Goal: Task Accomplishment & Management: Manage account settings

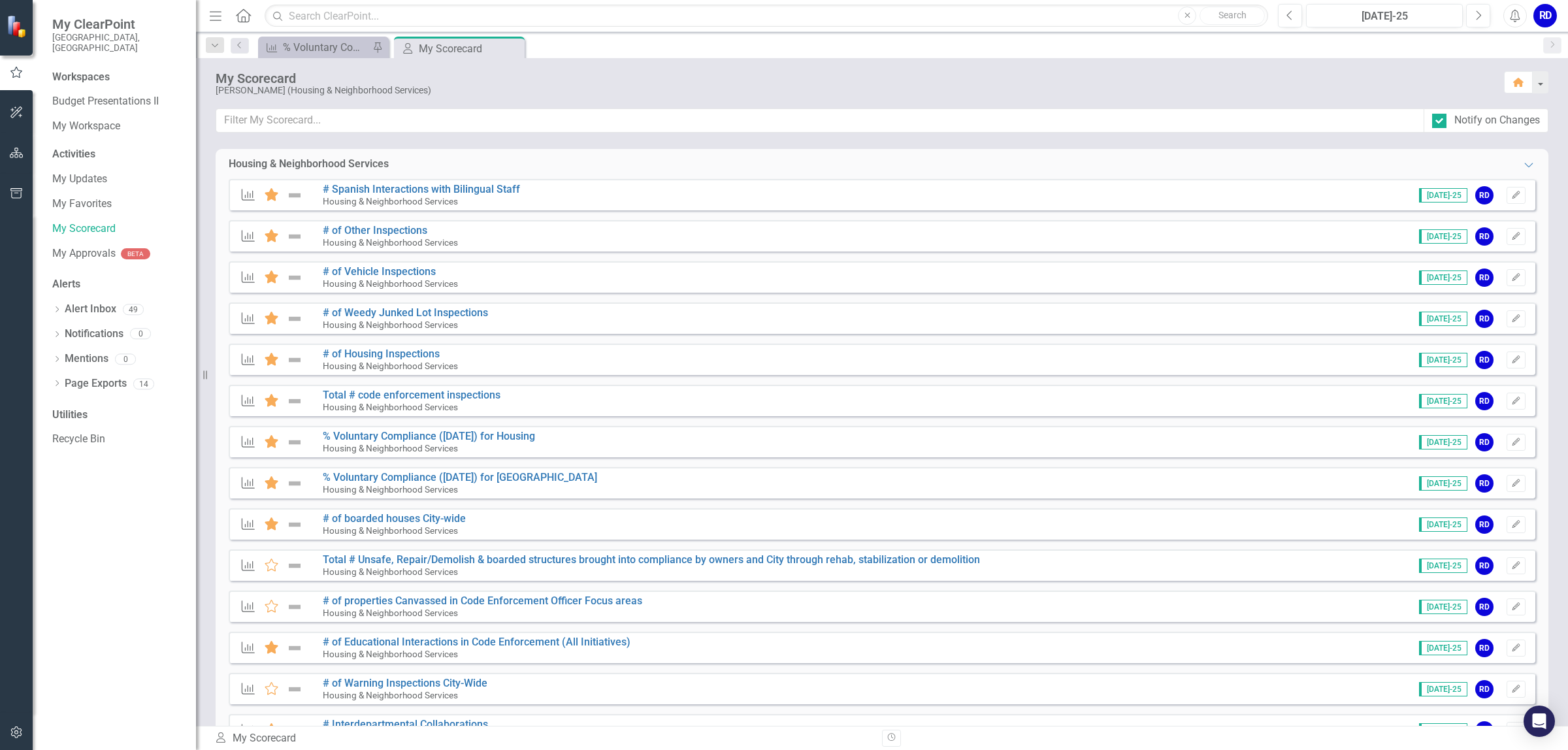
click at [530, 185] on div "Measure Favorite # Spanish Interactions with Bilingual Staff Housing & Neighbor…" at bounding box center [882, 195] width 1307 height 32
click at [522, 198] on div "# Spanish Interactions with Bilingual Staff Housing & Neighborhood Services" at bounding box center [424, 195] width 204 height 23
click at [469, 188] on link "# Spanish Interactions with Bilingual Staff" at bounding box center [422, 189] width 198 height 12
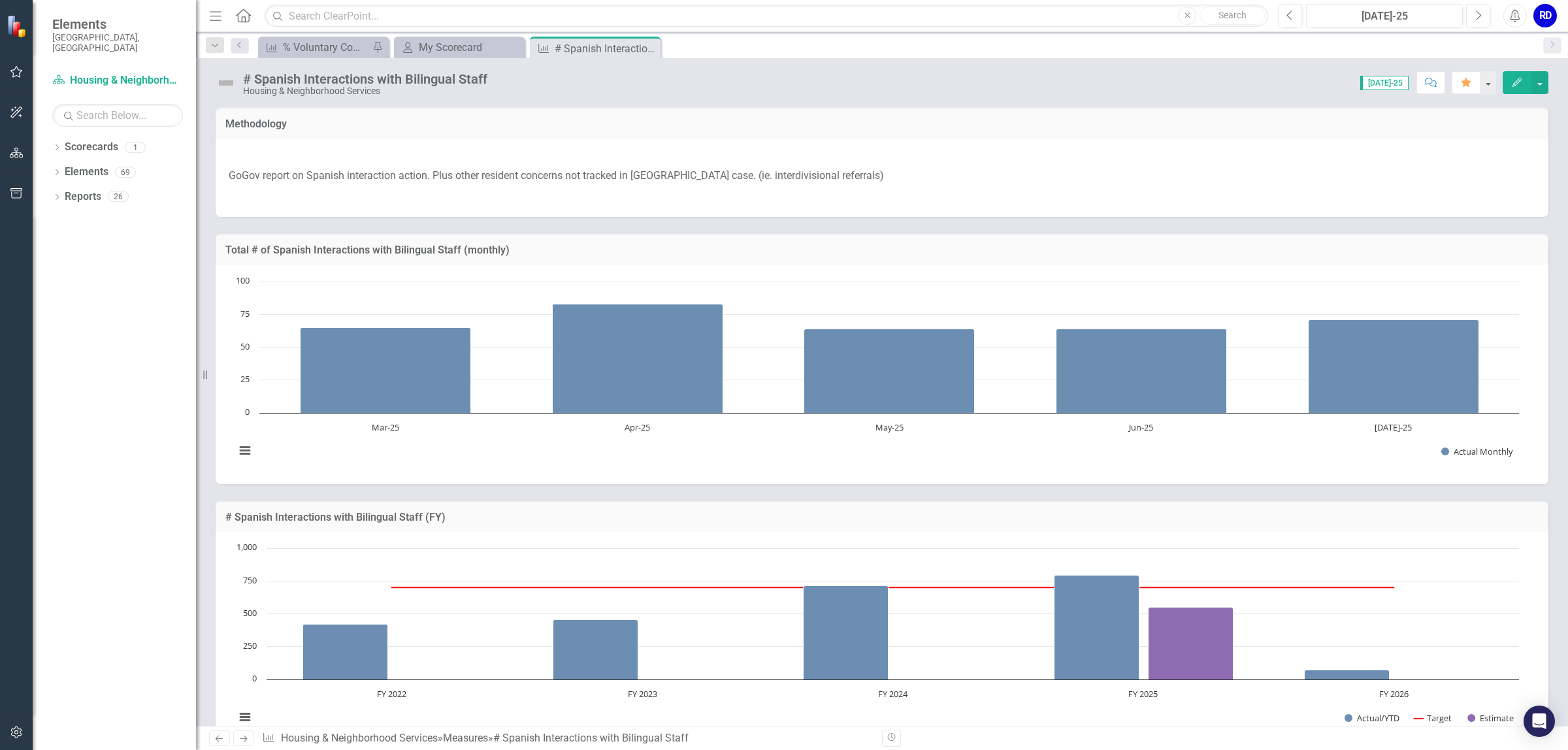
click at [243, 739] on icon "Next" at bounding box center [243, 739] width 11 height 9
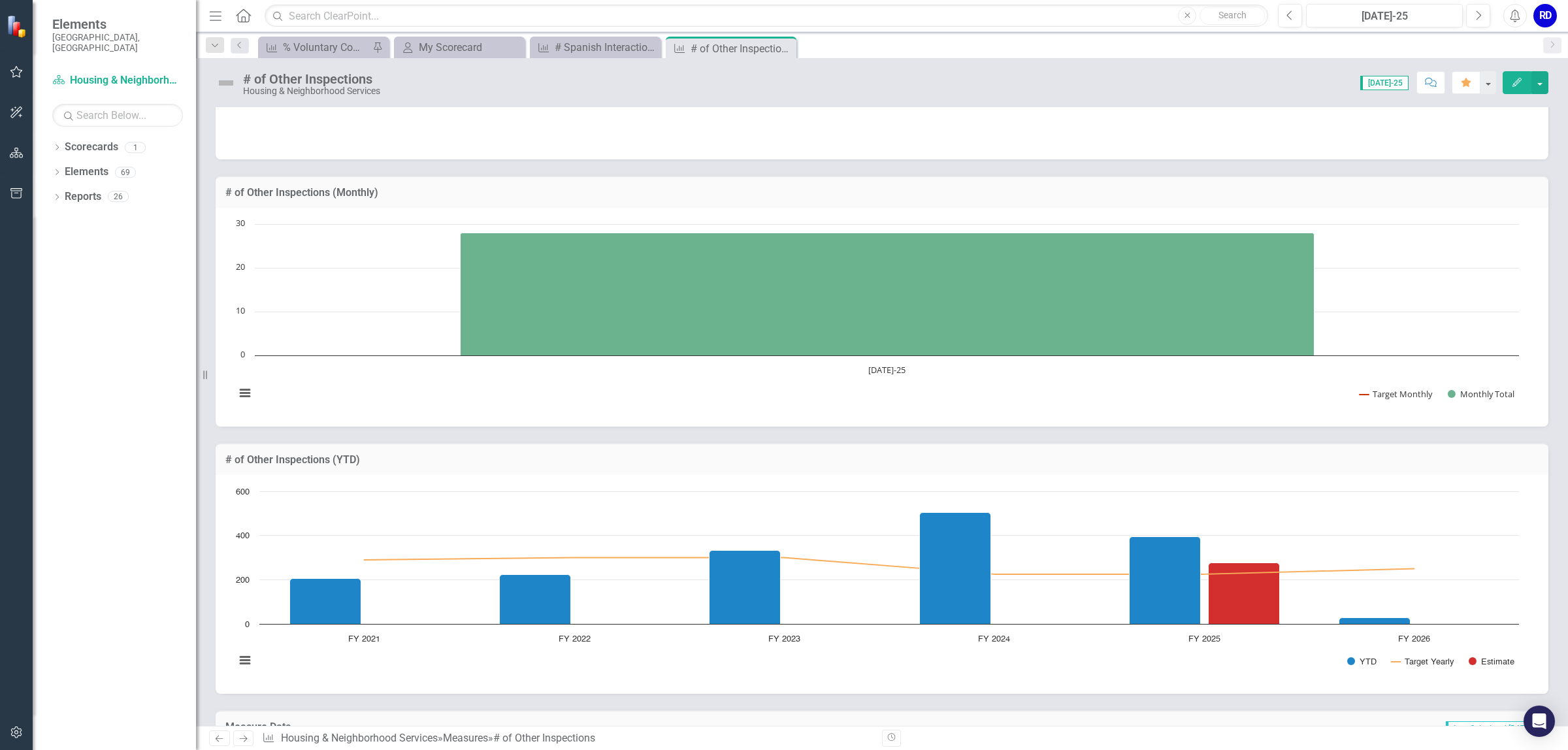
scroll to position [490, 0]
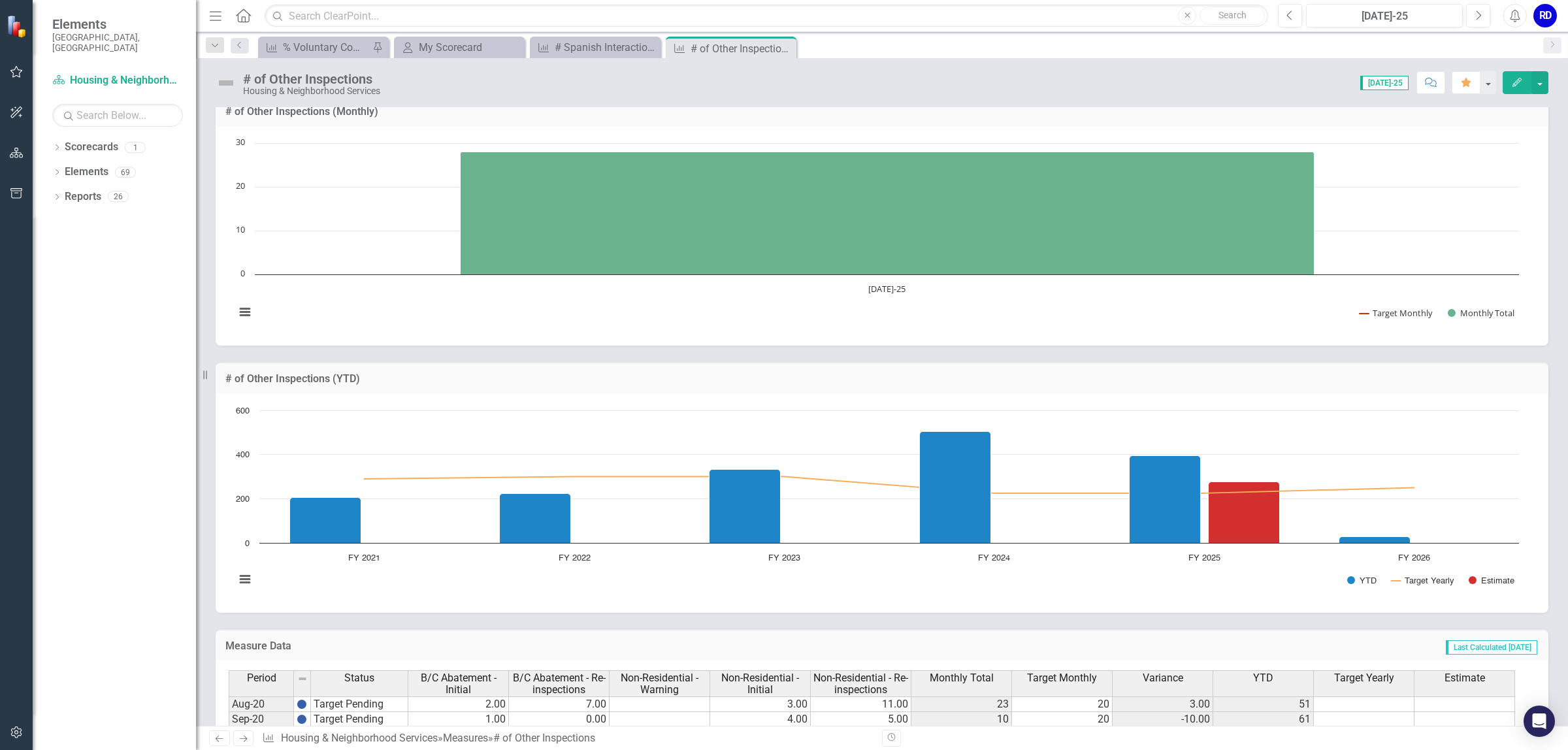
click at [242, 736] on icon "Next" at bounding box center [243, 739] width 11 height 9
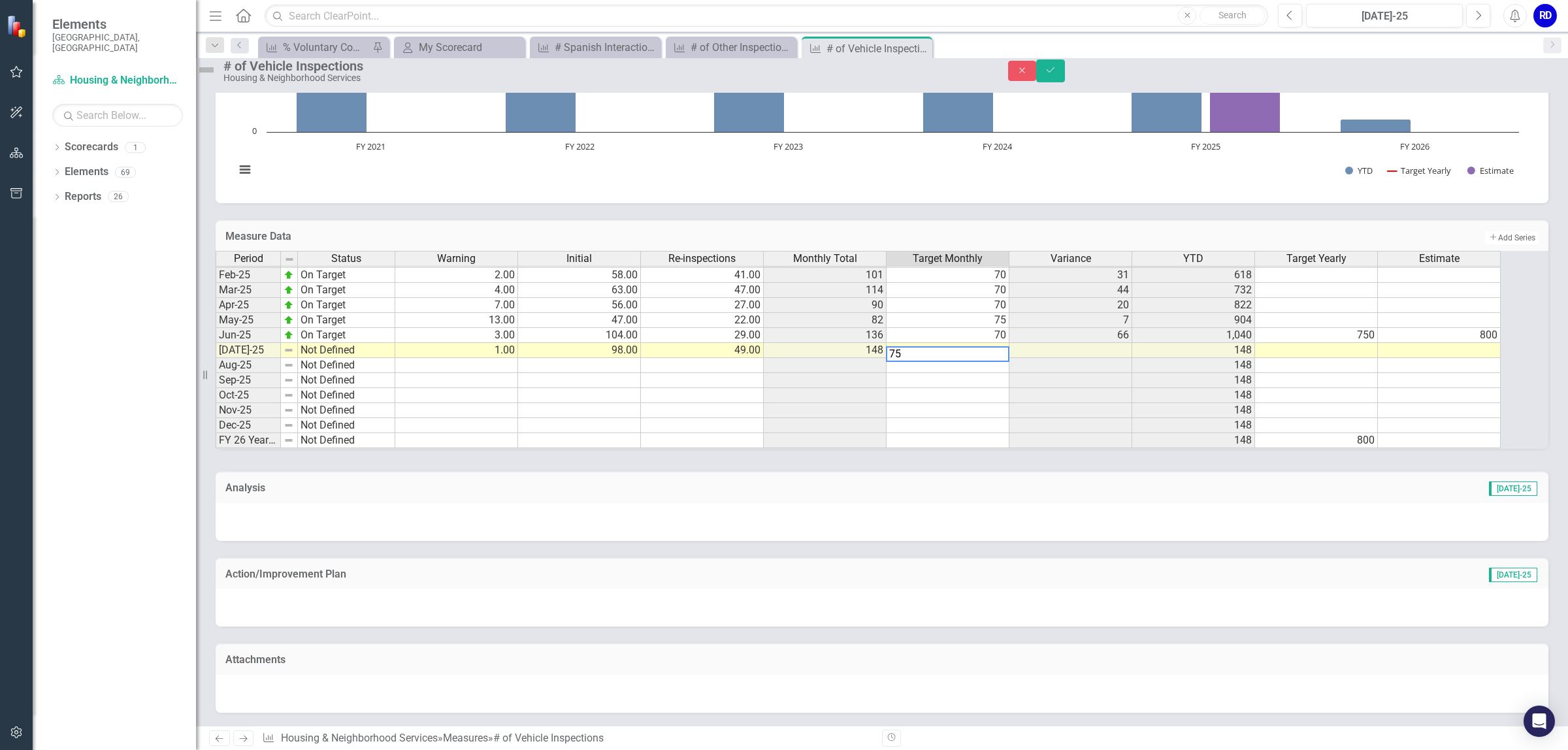
type textarea "75"
click at [294, 345] on img at bounding box center [289, 350] width 11 height 11
click at [1065, 71] on button "Save" at bounding box center [1050, 71] width 29 height 23
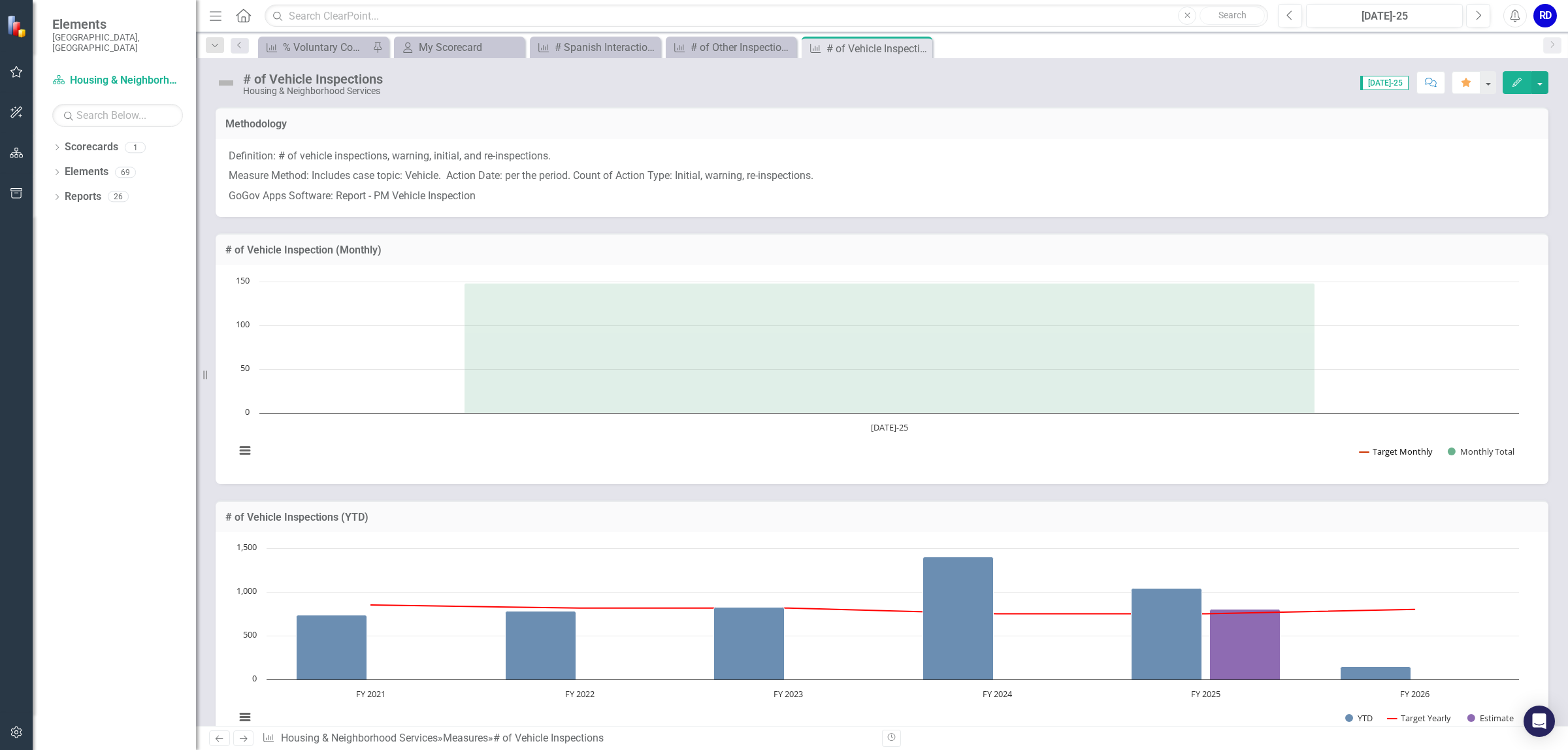
click at [1407, 449] on button "Show Target Monthly" at bounding box center [1396, 451] width 73 height 11
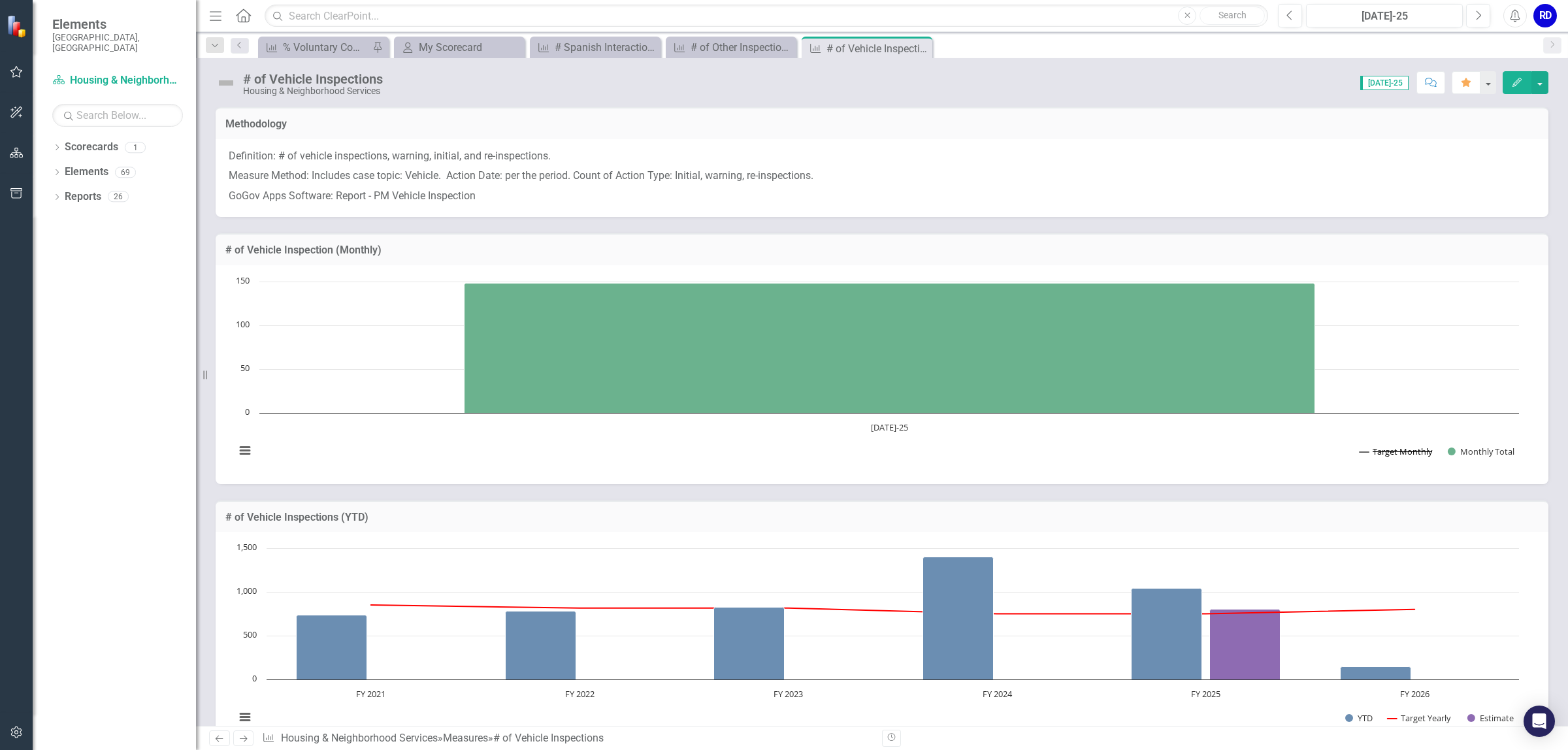
click at [1390, 451] on button "Show Target Monthly" at bounding box center [1396, 451] width 73 height 11
click at [227, 79] on img at bounding box center [226, 83] width 21 height 21
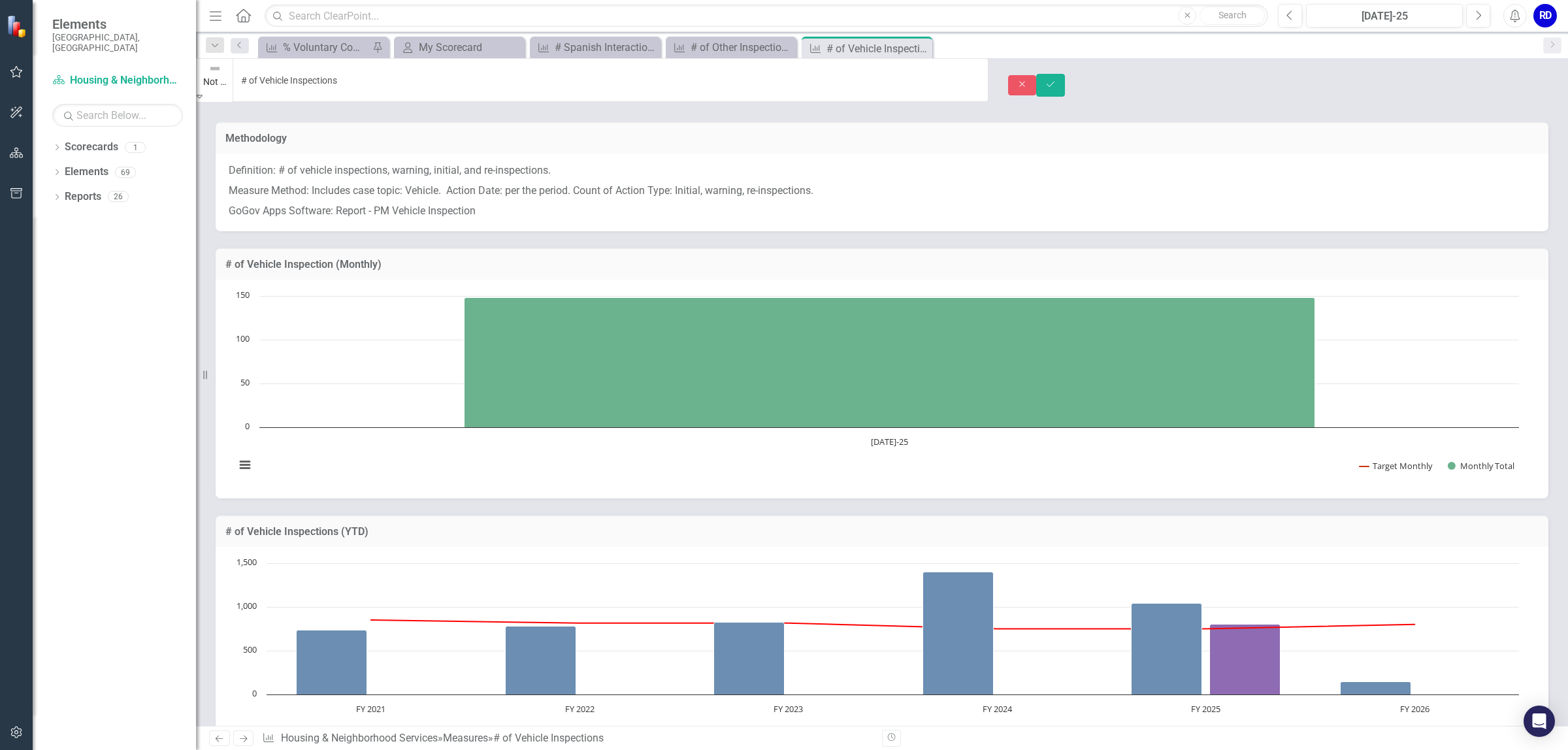
click at [202, 92] on icon "Expand" at bounding box center [199, 96] width 6 height 9
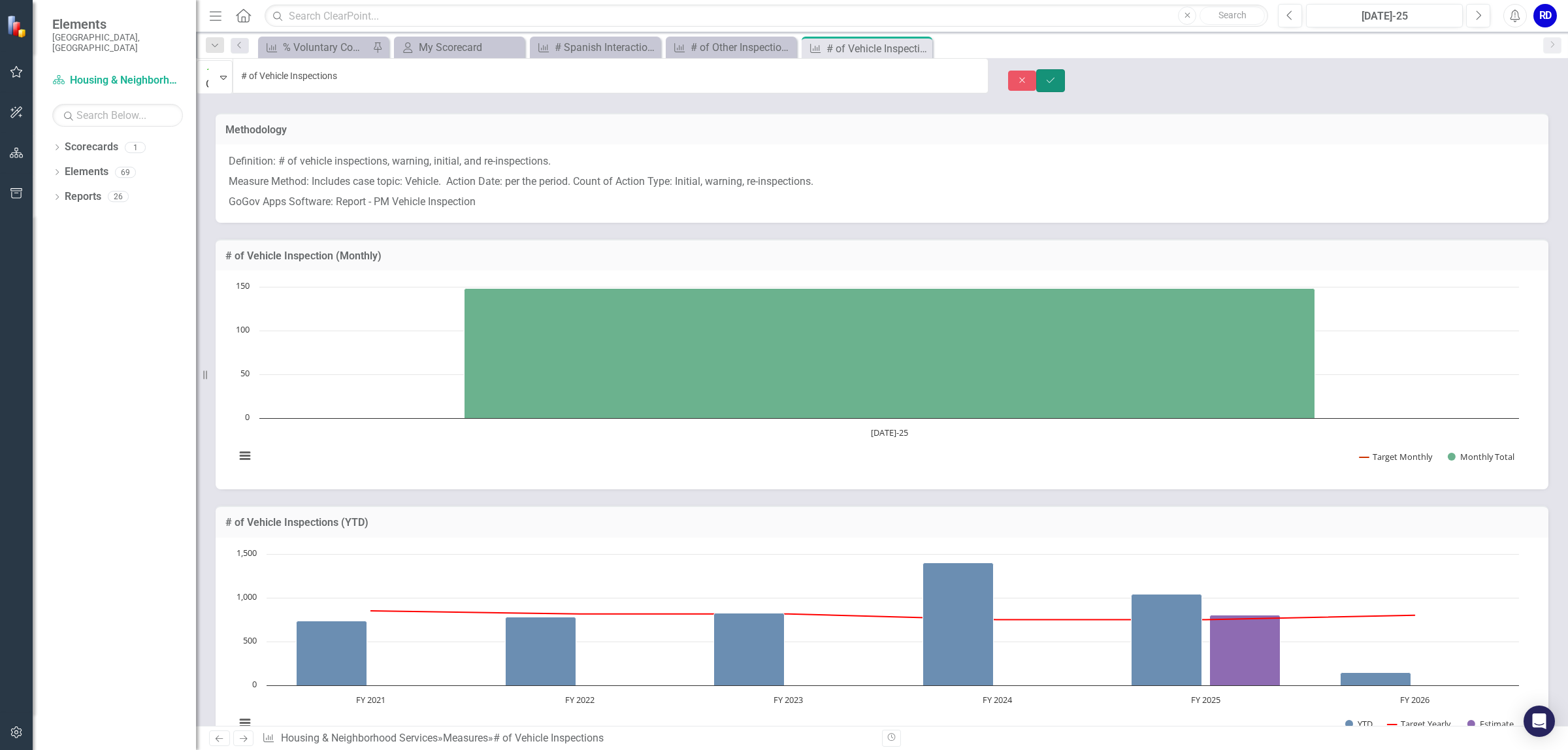
click at [1065, 70] on button "Save" at bounding box center [1050, 80] width 29 height 23
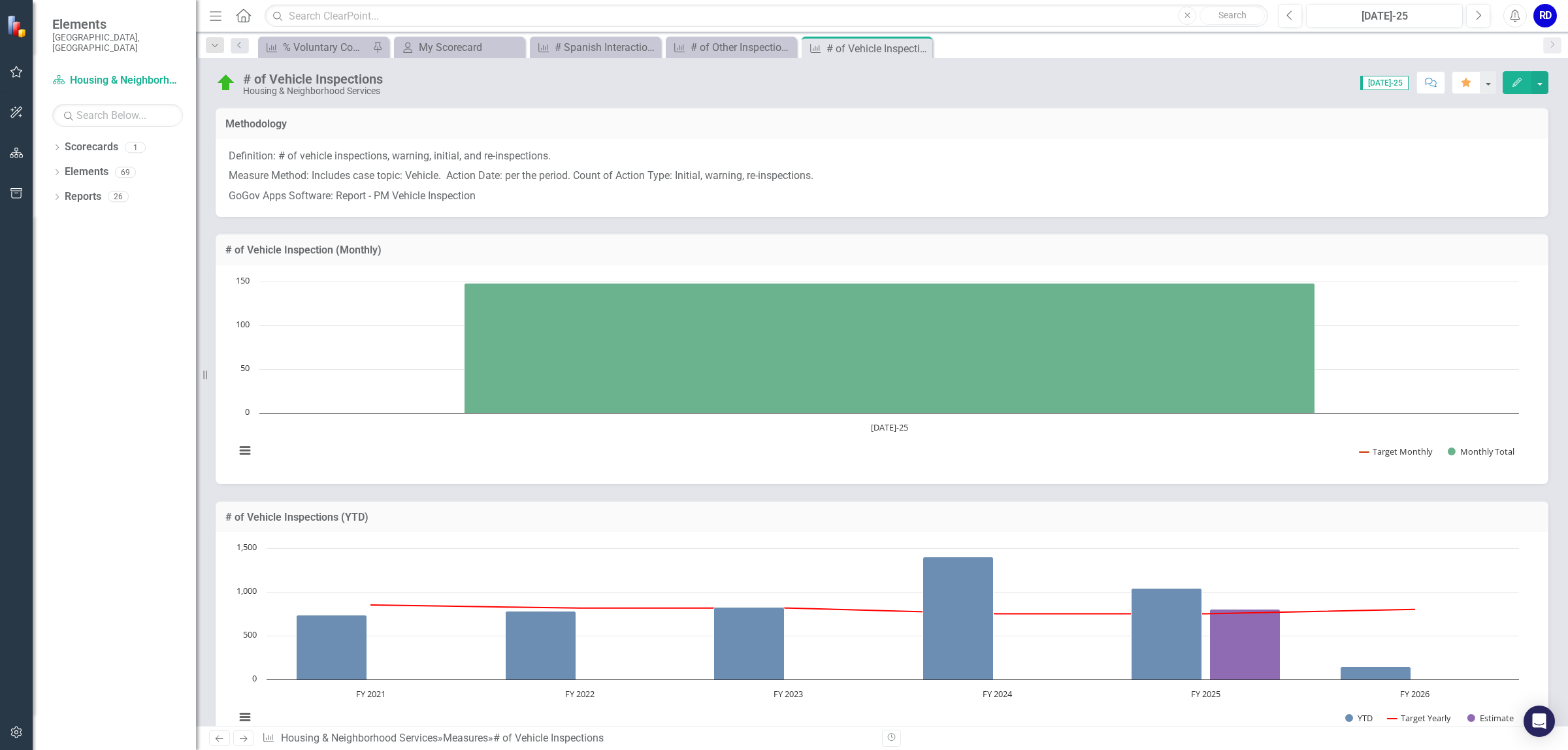
click at [218, 739] on icon "Previous" at bounding box center [219, 739] width 11 height 9
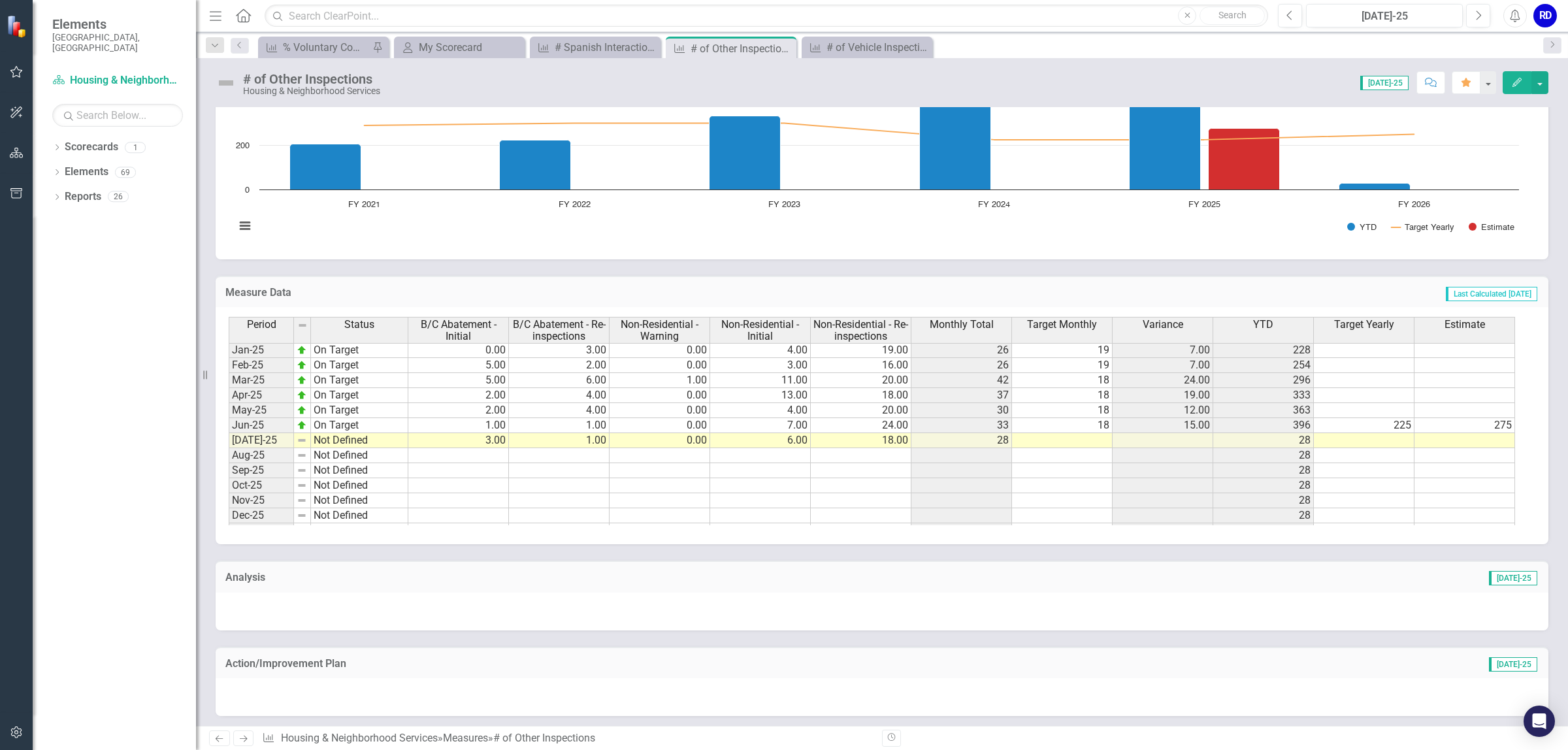
scroll to position [661, 0]
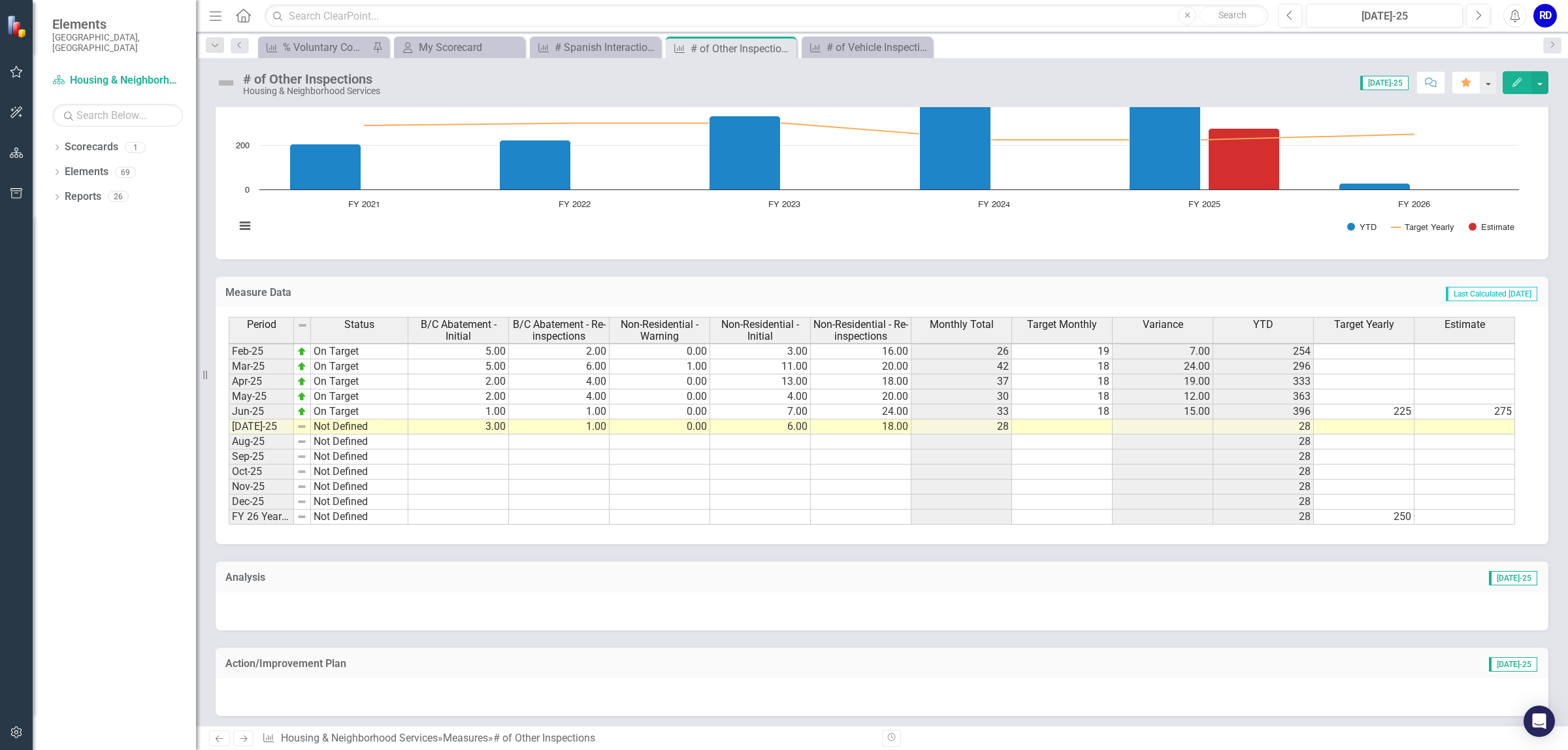
click at [1084, 432] on td at bounding box center [1062, 426] width 101 height 15
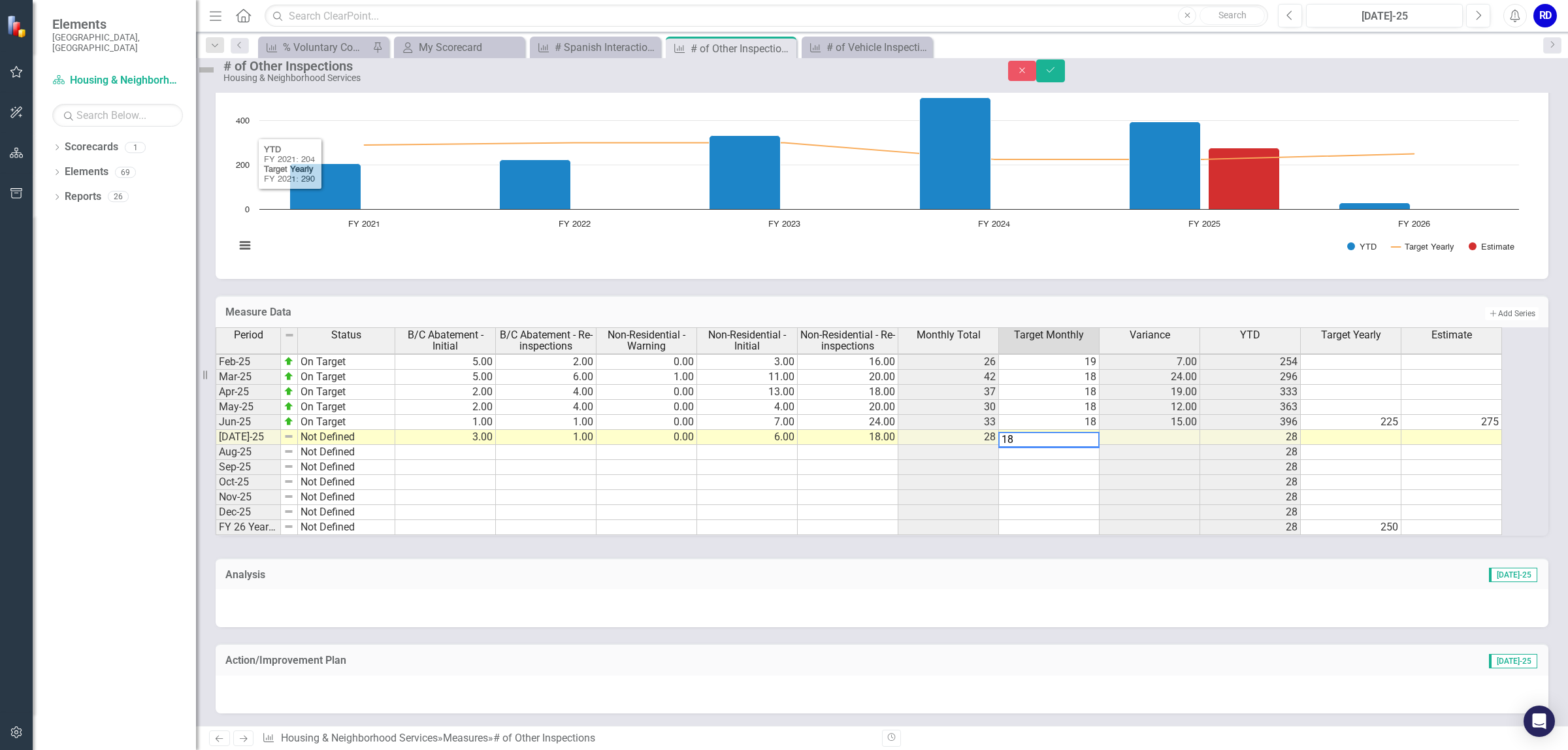
type textarea "18"
click at [217, 76] on img at bounding box center [206, 70] width 21 height 21
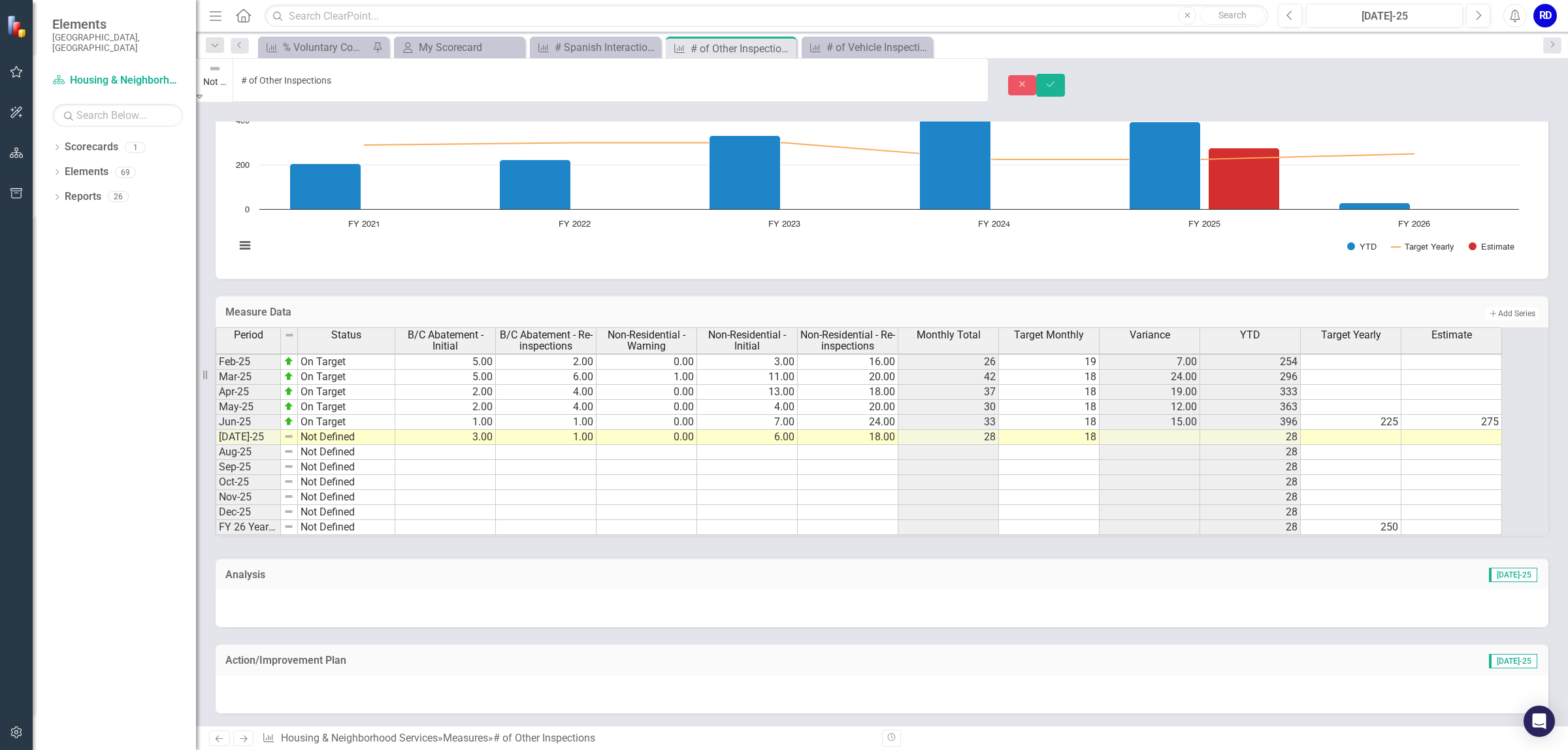
click at [221, 75] on img at bounding box center [214, 68] width 13 height 13
click at [1056, 79] on icon "Save" at bounding box center [1050, 84] width 11 height 9
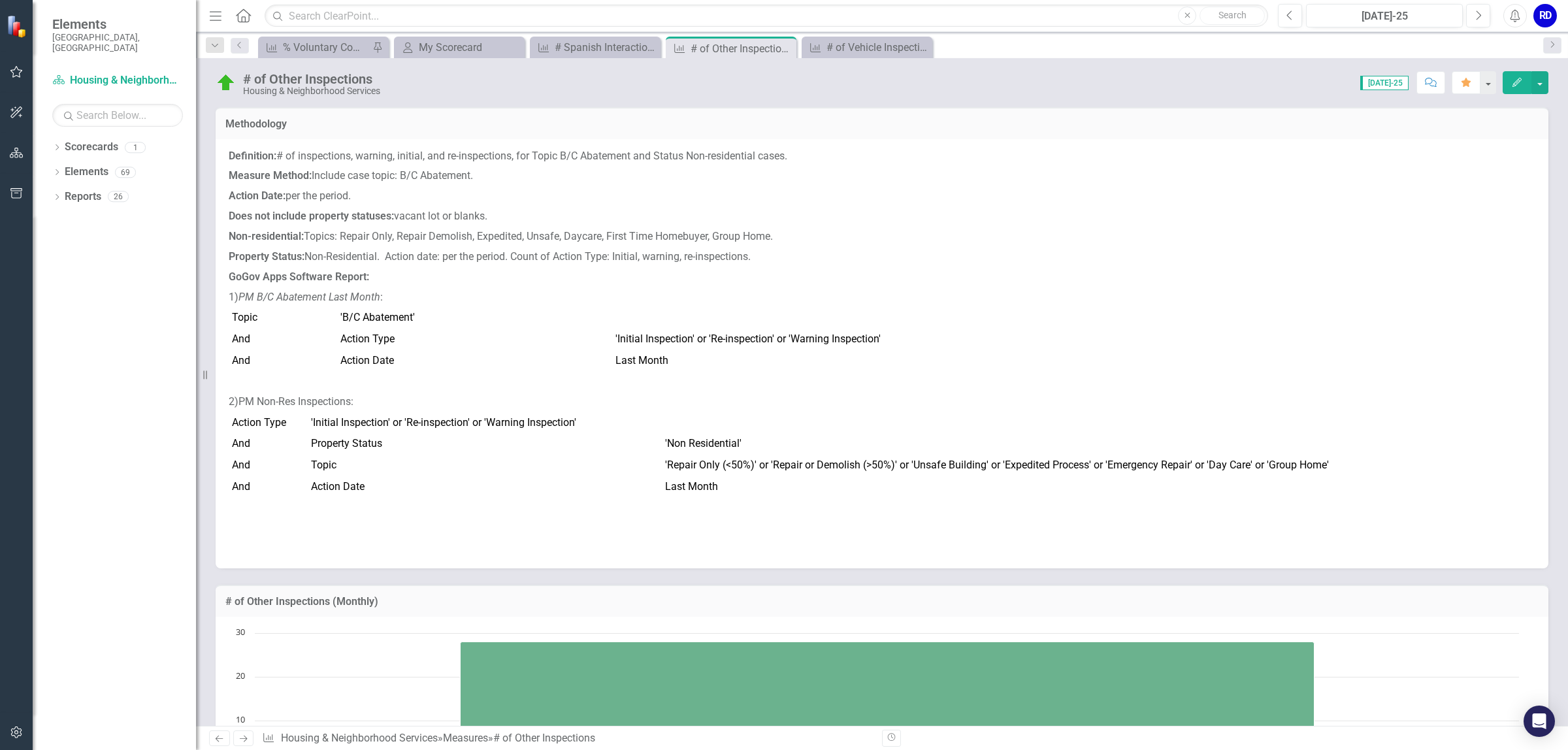
click at [249, 739] on icon "Next" at bounding box center [243, 739] width 11 height 9
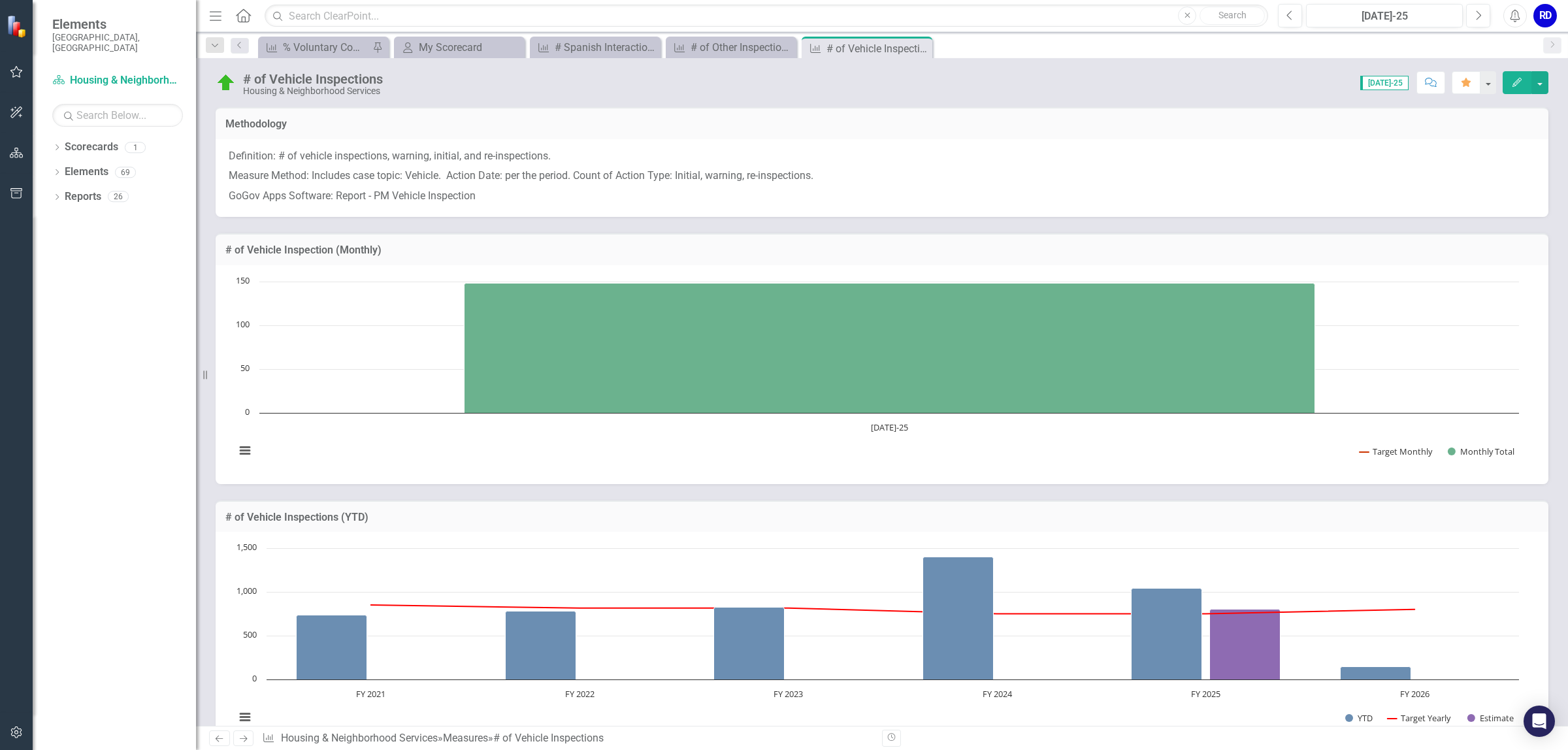
click at [249, 740] on icon "Next" at bounding box center [243, 739] width 11 height 9
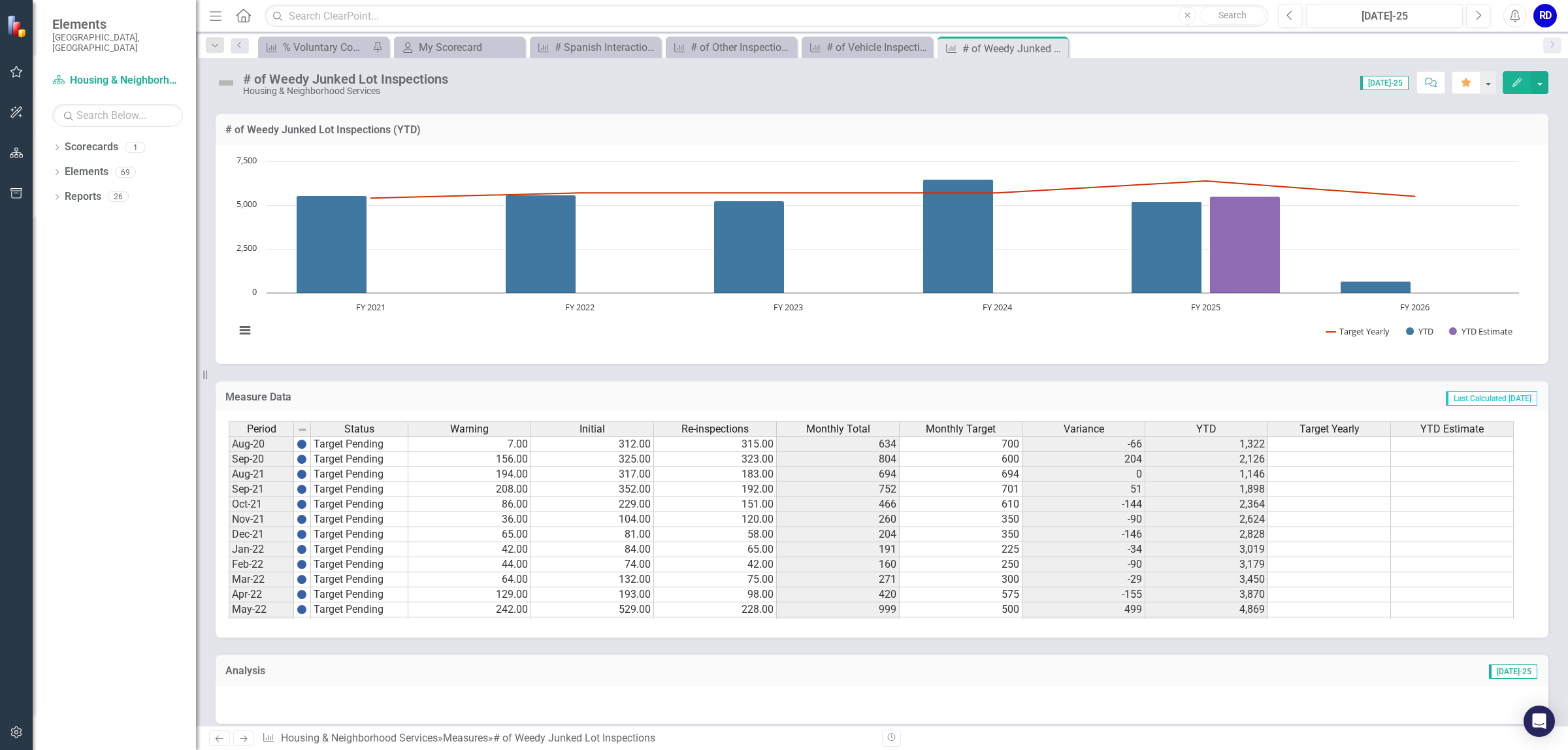
scroll to position [572, 0]
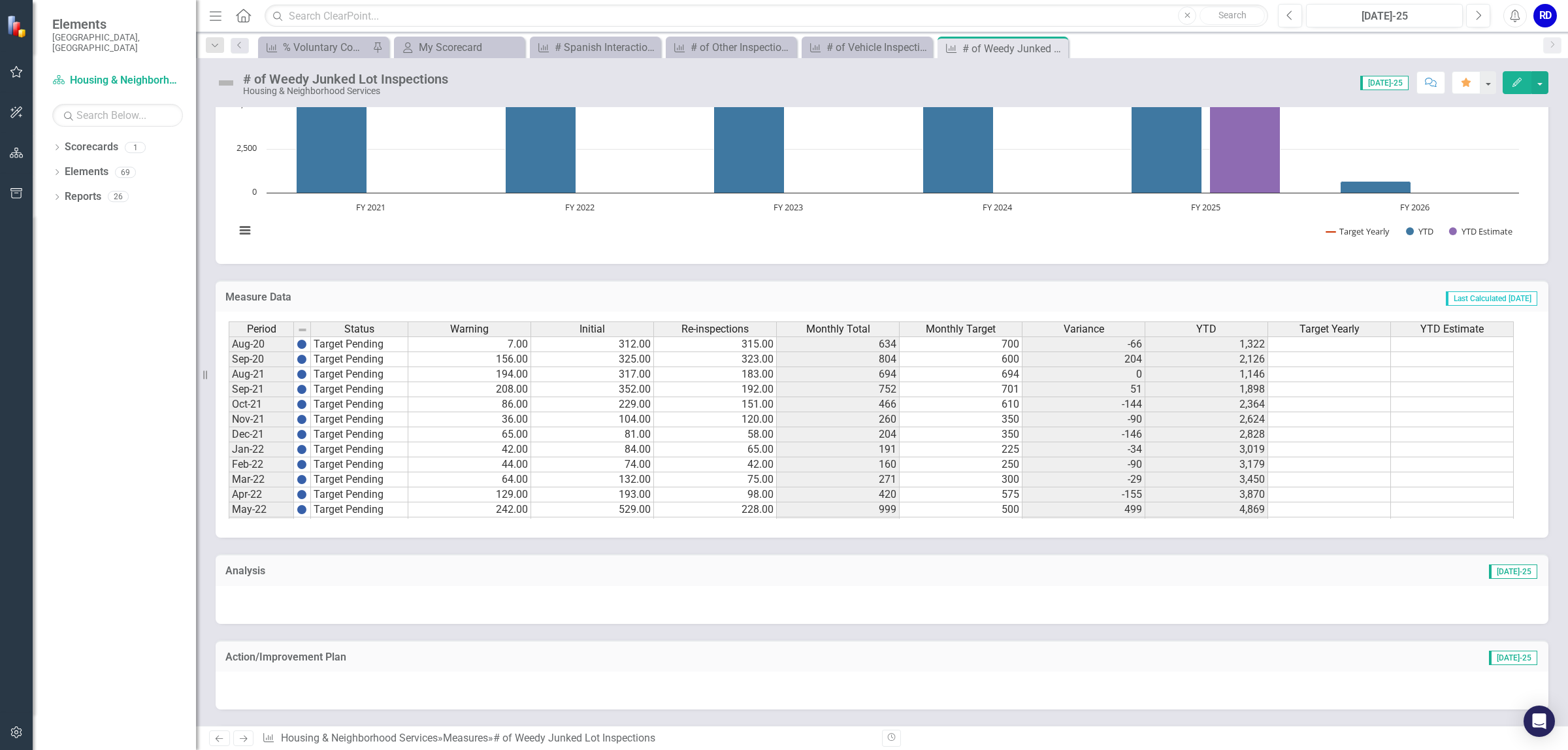
click at [578, 404] on td "229.00" at bounding box center [592, 404] width 123 height 15
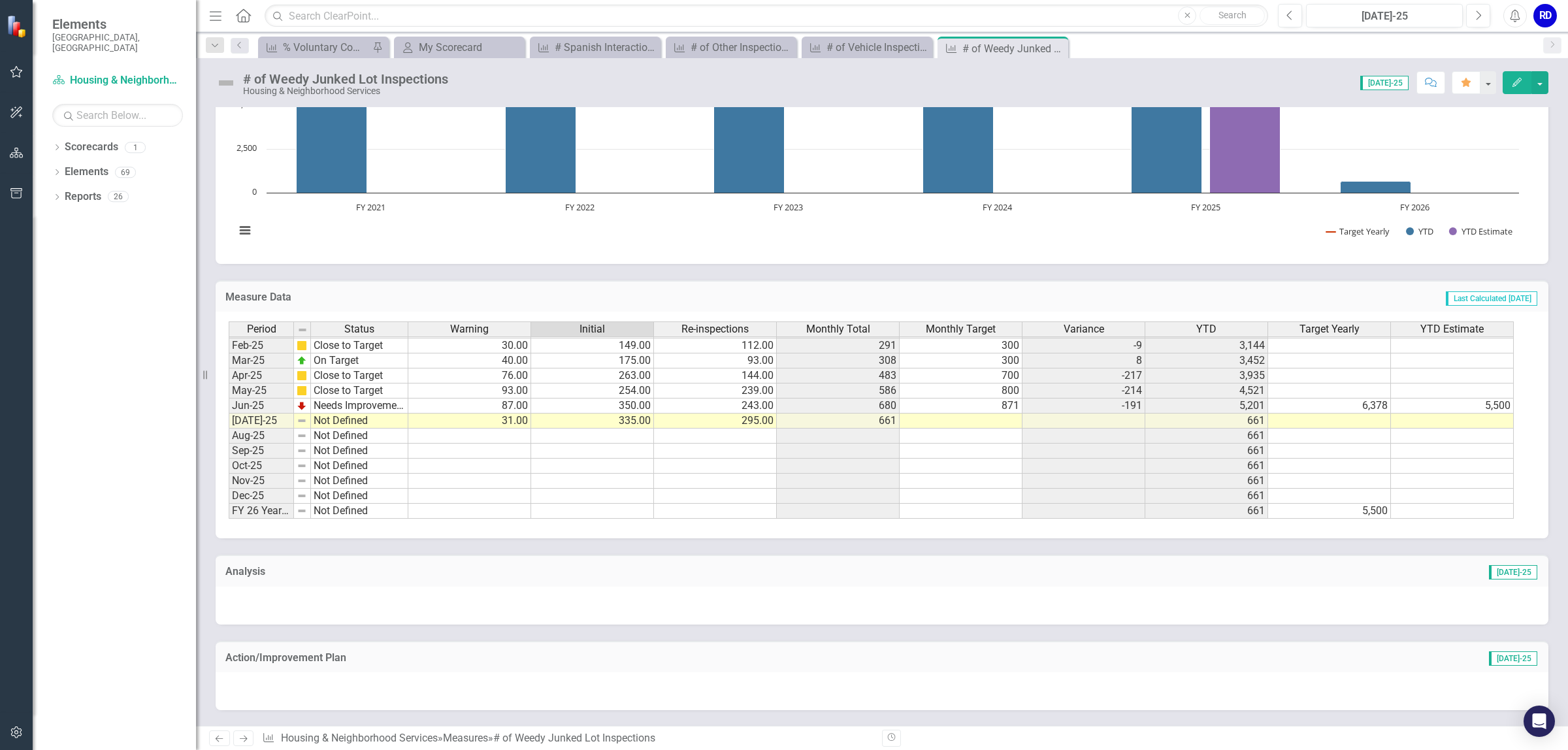
scroll to position [665, 0]
click at [950, 422] on td at bounding box center [960, 421] width 123 height 15
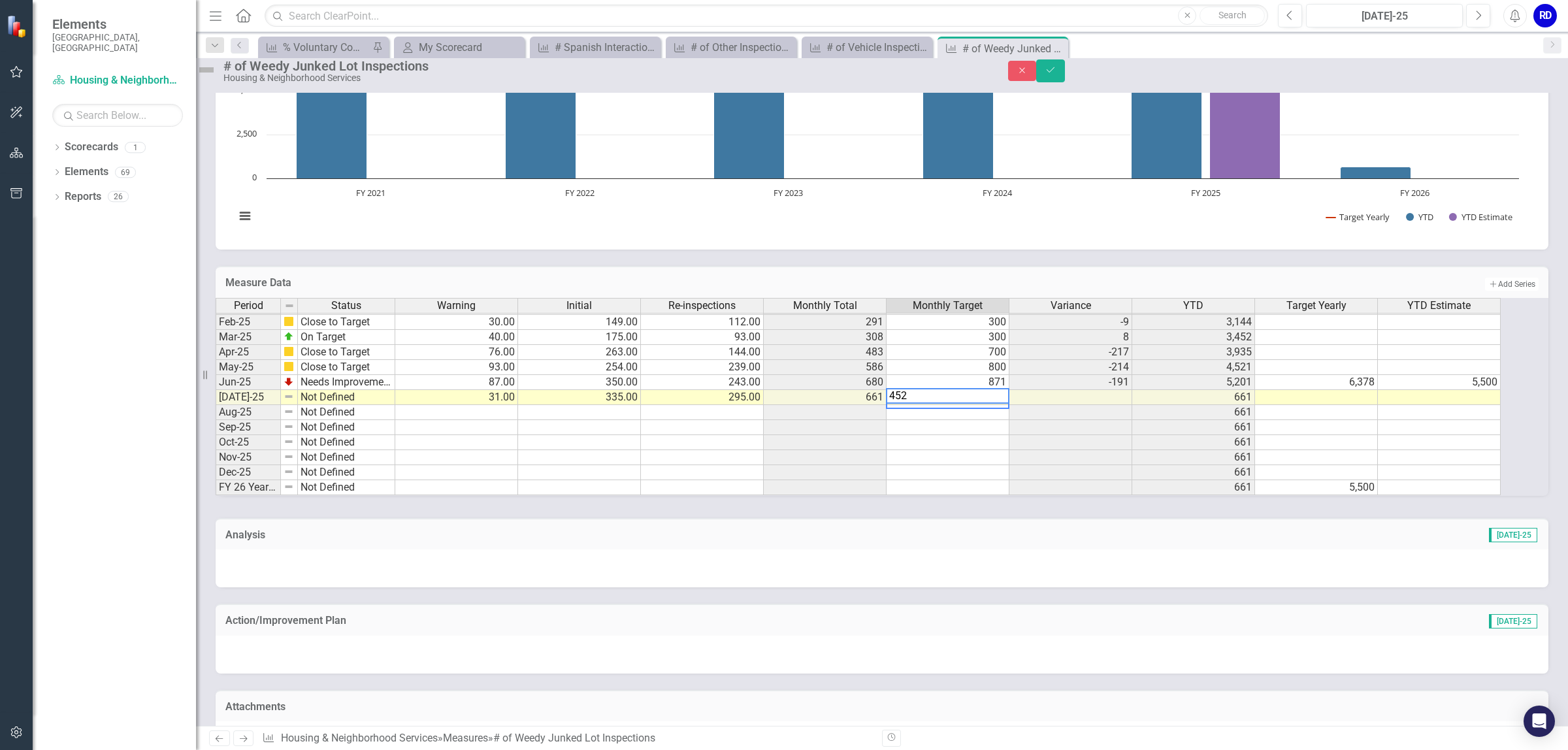
type textarea "452"
click at [217, 73] on img at bounding box center [206, 70] width 21 height 21
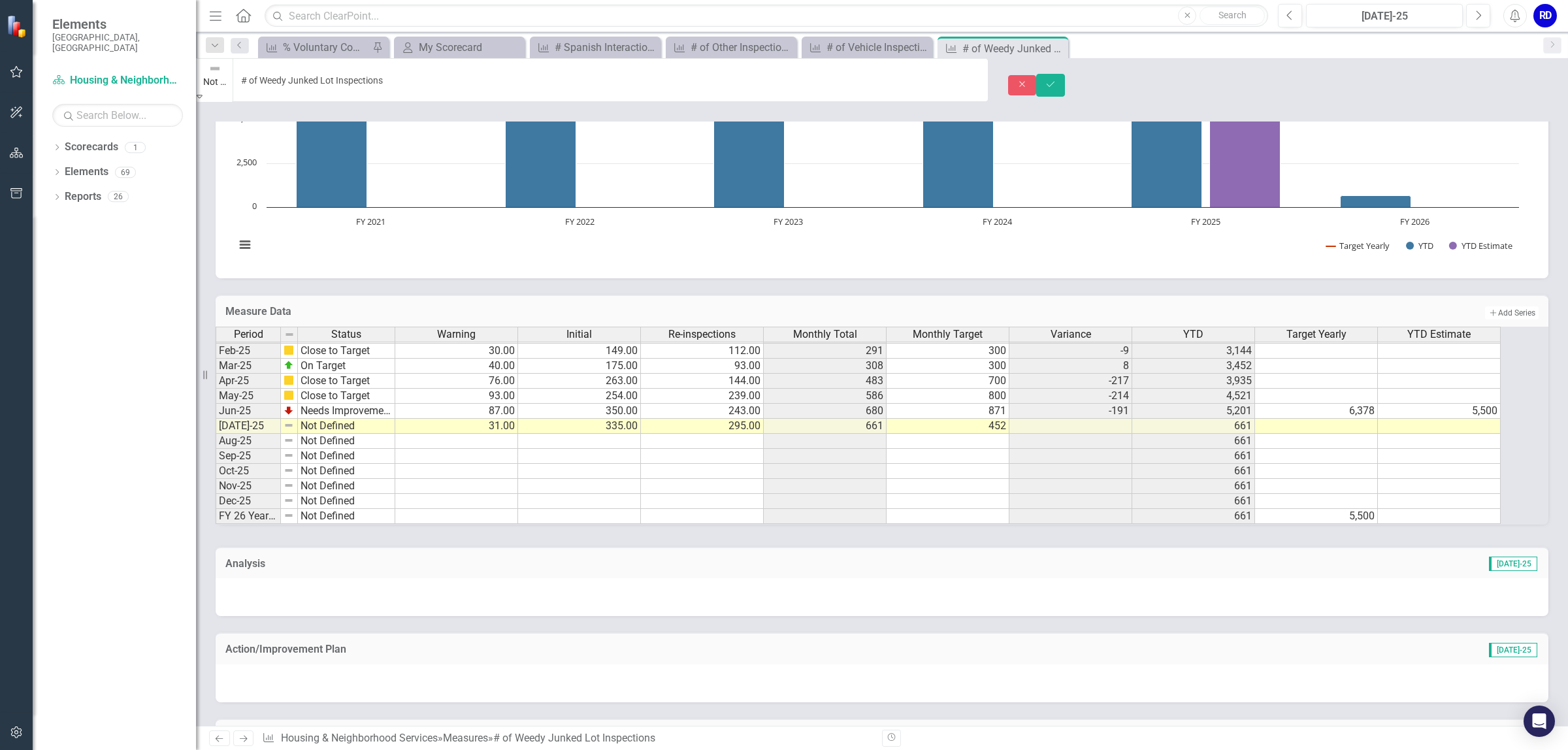
click at [221, 73] on img at bounding box center [214, 68] width 13 height 13
click at [1056, 79] on icon "Save" at bounding box center [1050, 84] width 11 height 9
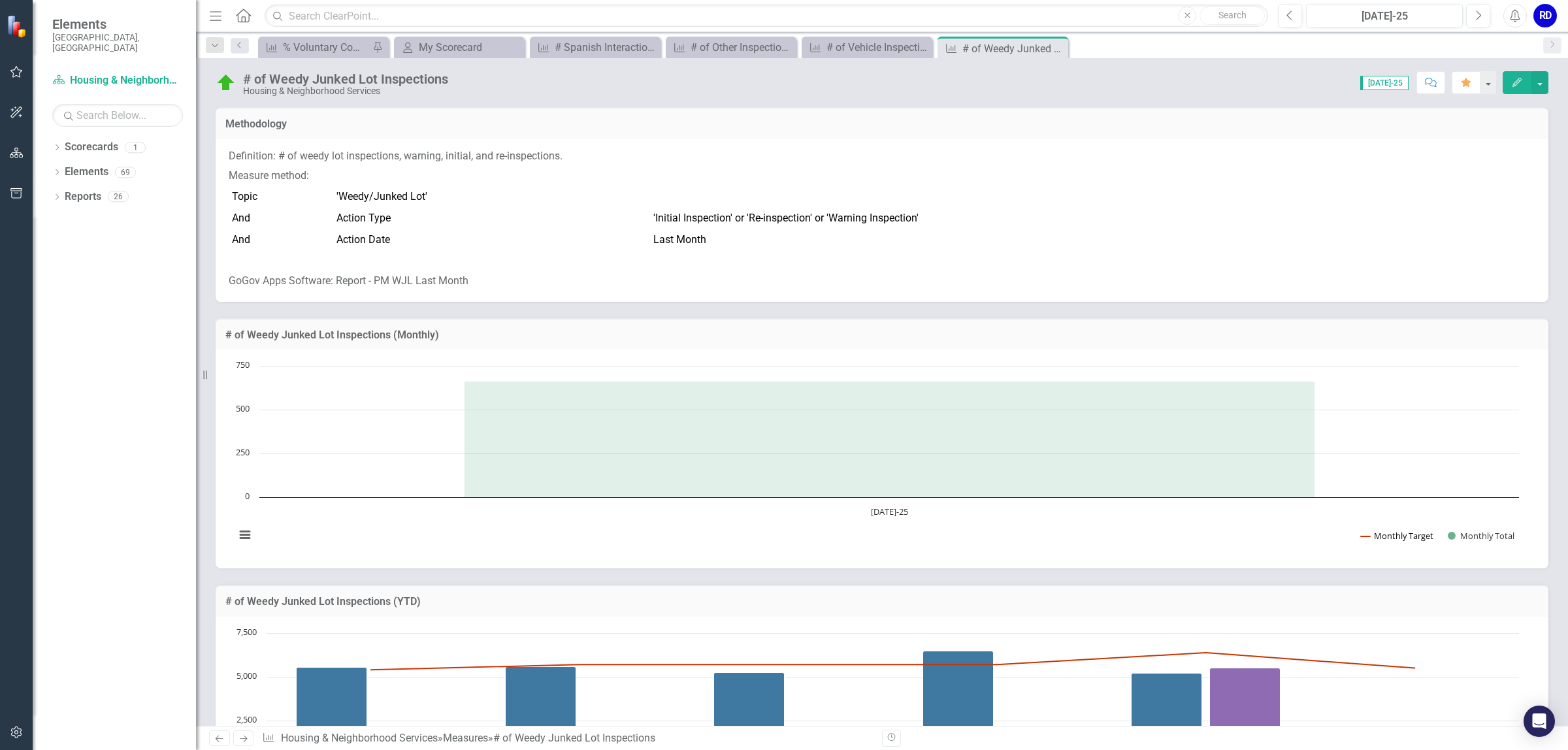
click at [1395, 536] on button "Show Monthly Target" at bounding box center [1397, 535] width 72 height 11
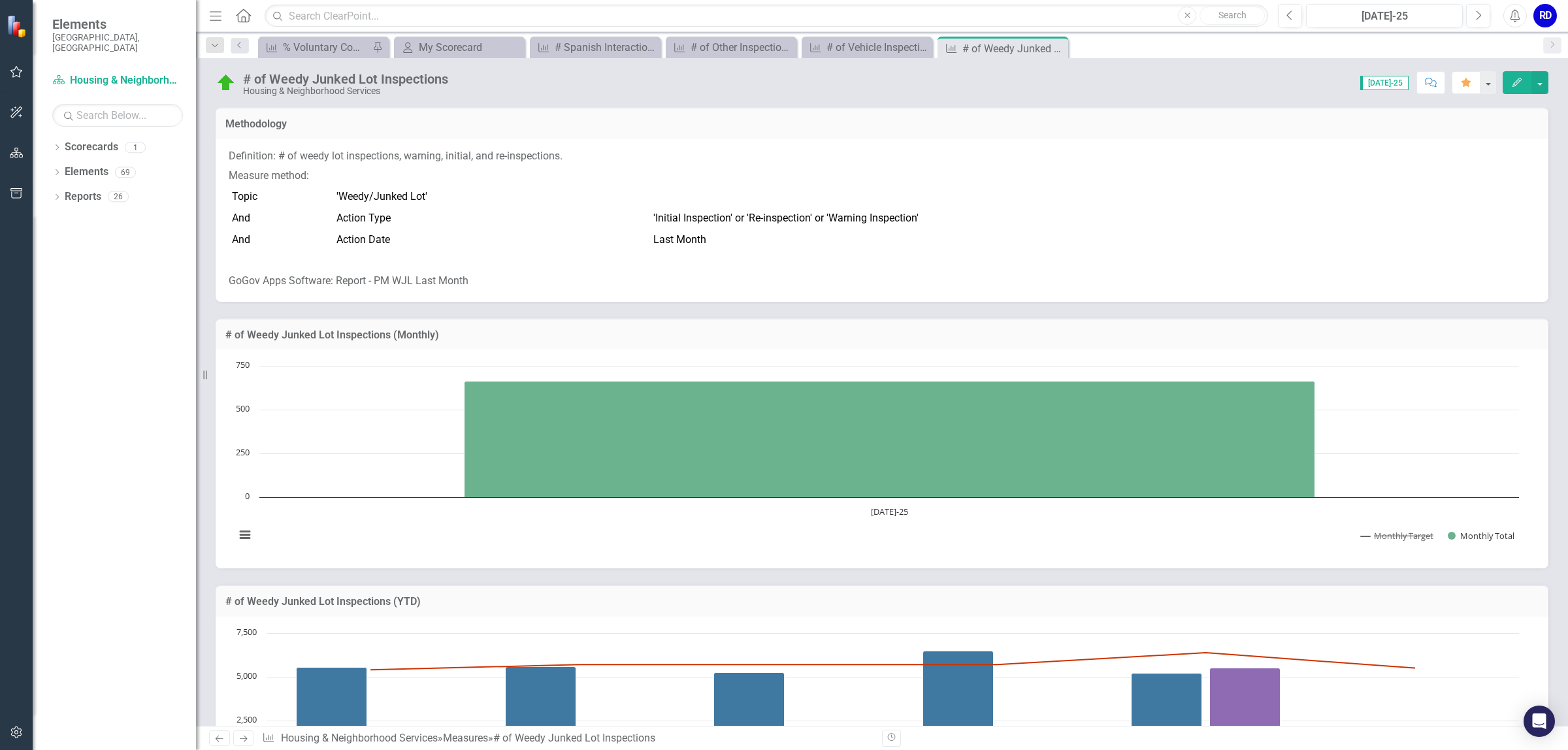
click at [1395, 536] on button "Show Monthly Target" at bounding box center [1397, 535] width 72 height 11
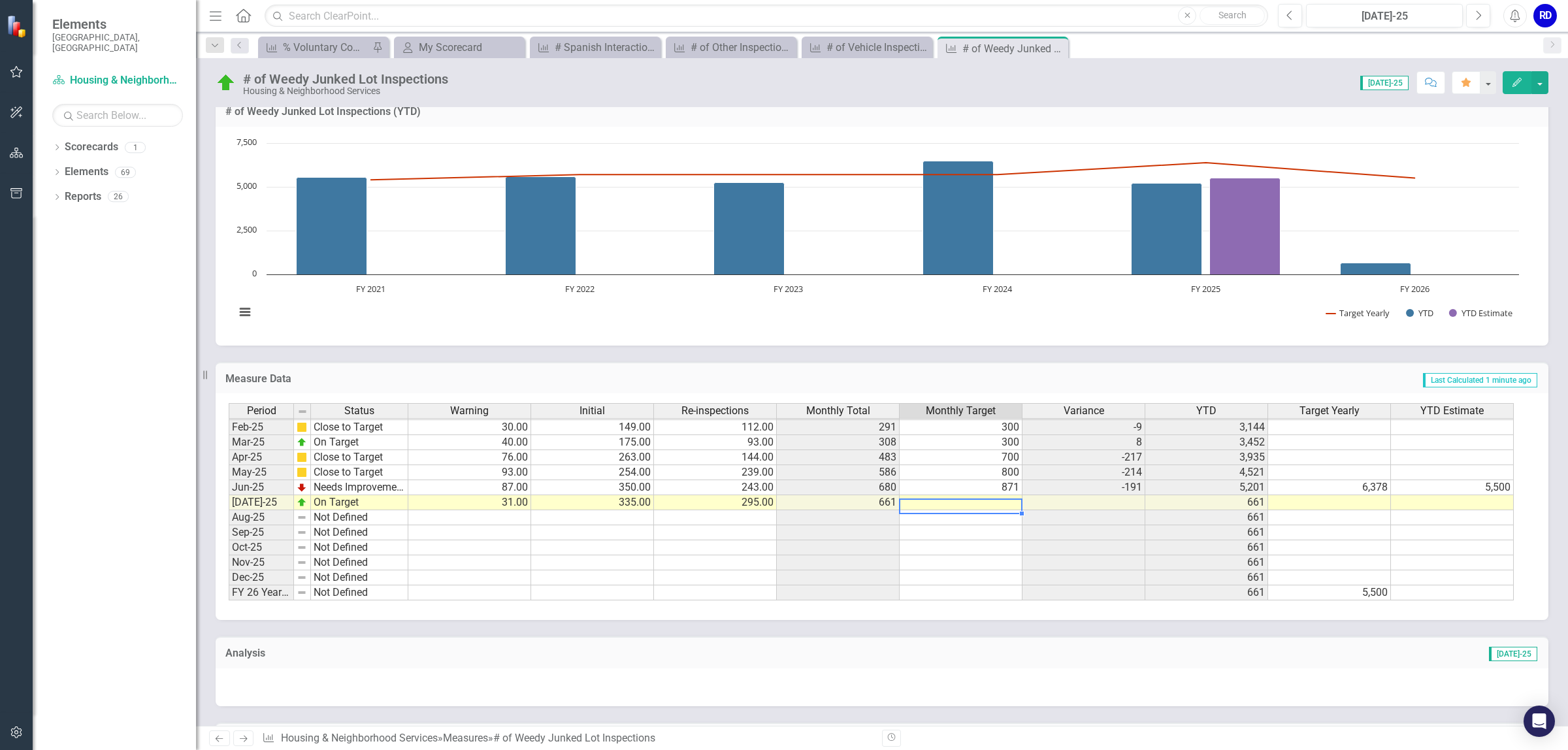
click at [971, 504] on td at bounding box center [960, 502] width 123 height 15
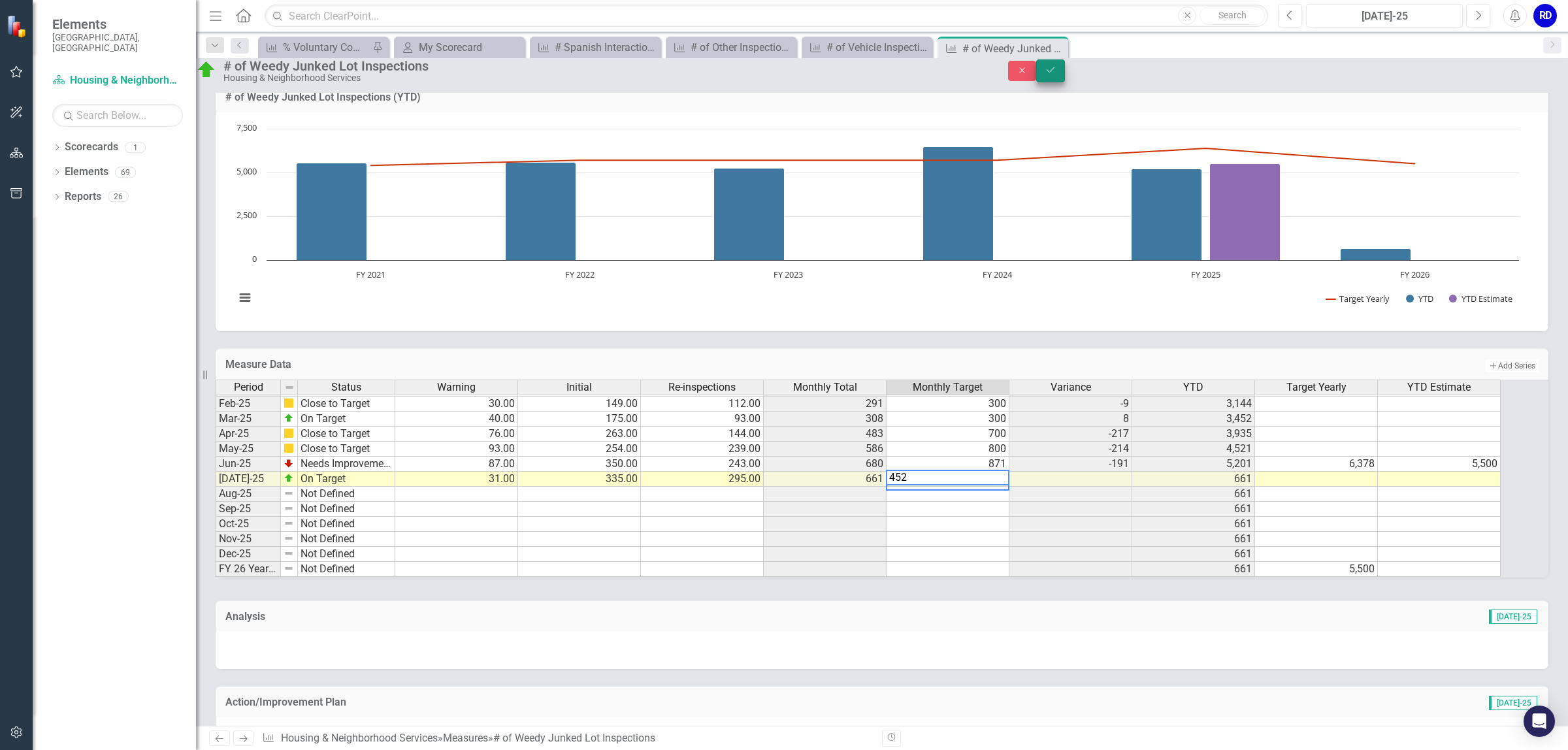
type textarea "452"
click at [1056, 74] on icon "Save" at bounding box center [1050, 70] width 11 height 9
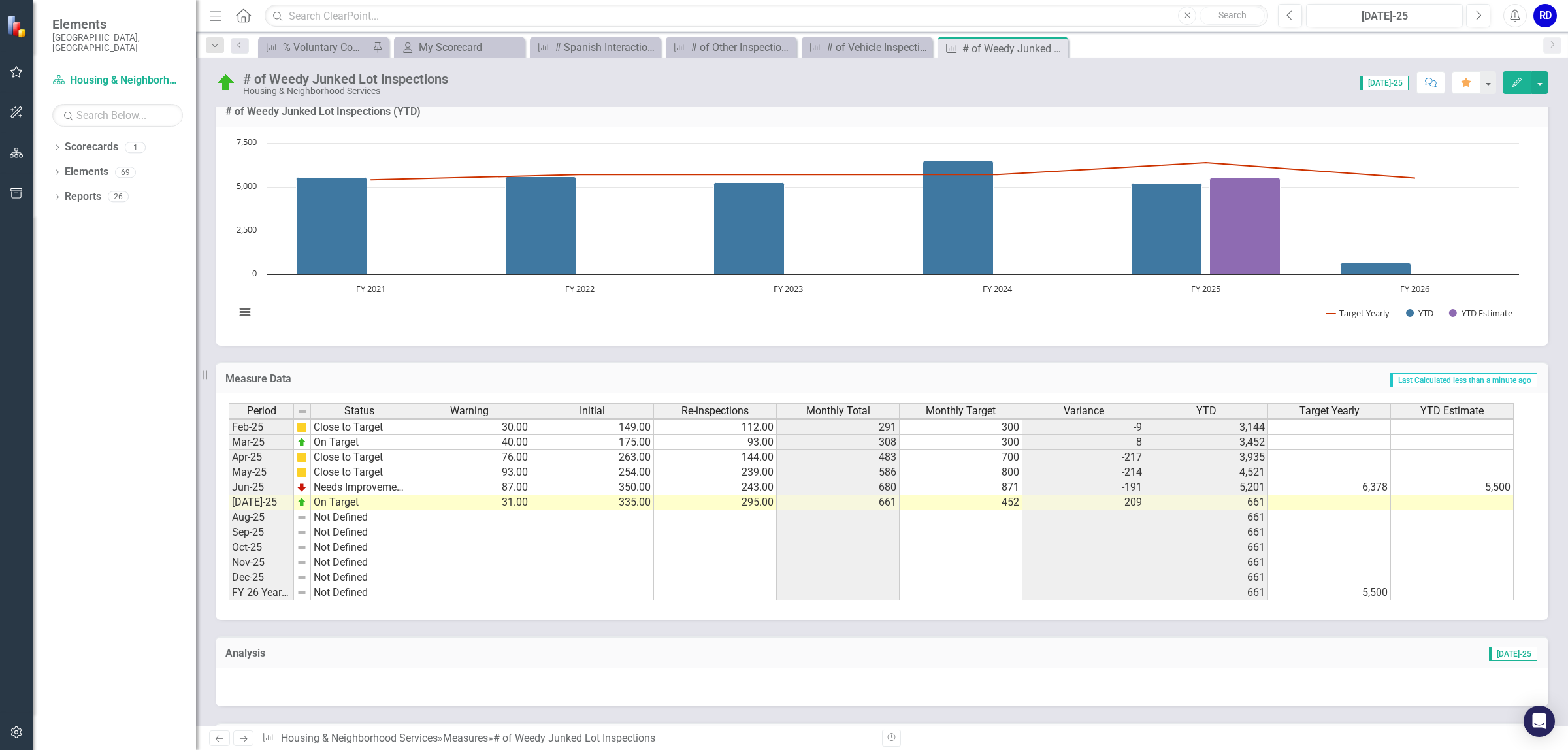
scroll to position [612, 0]
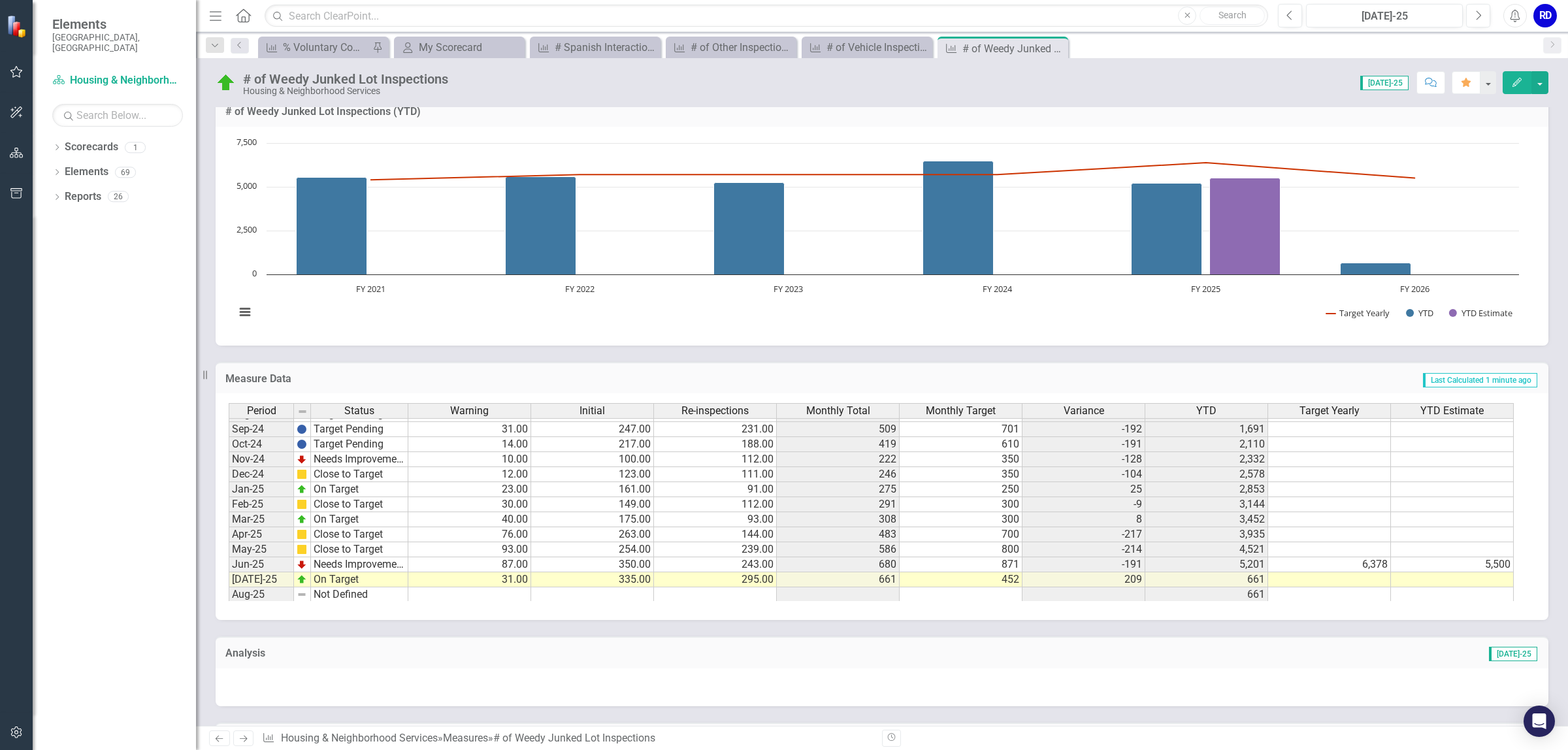
click at [220, 743] on link "Previous" at bounding box center [220, 739] width 21 height 16
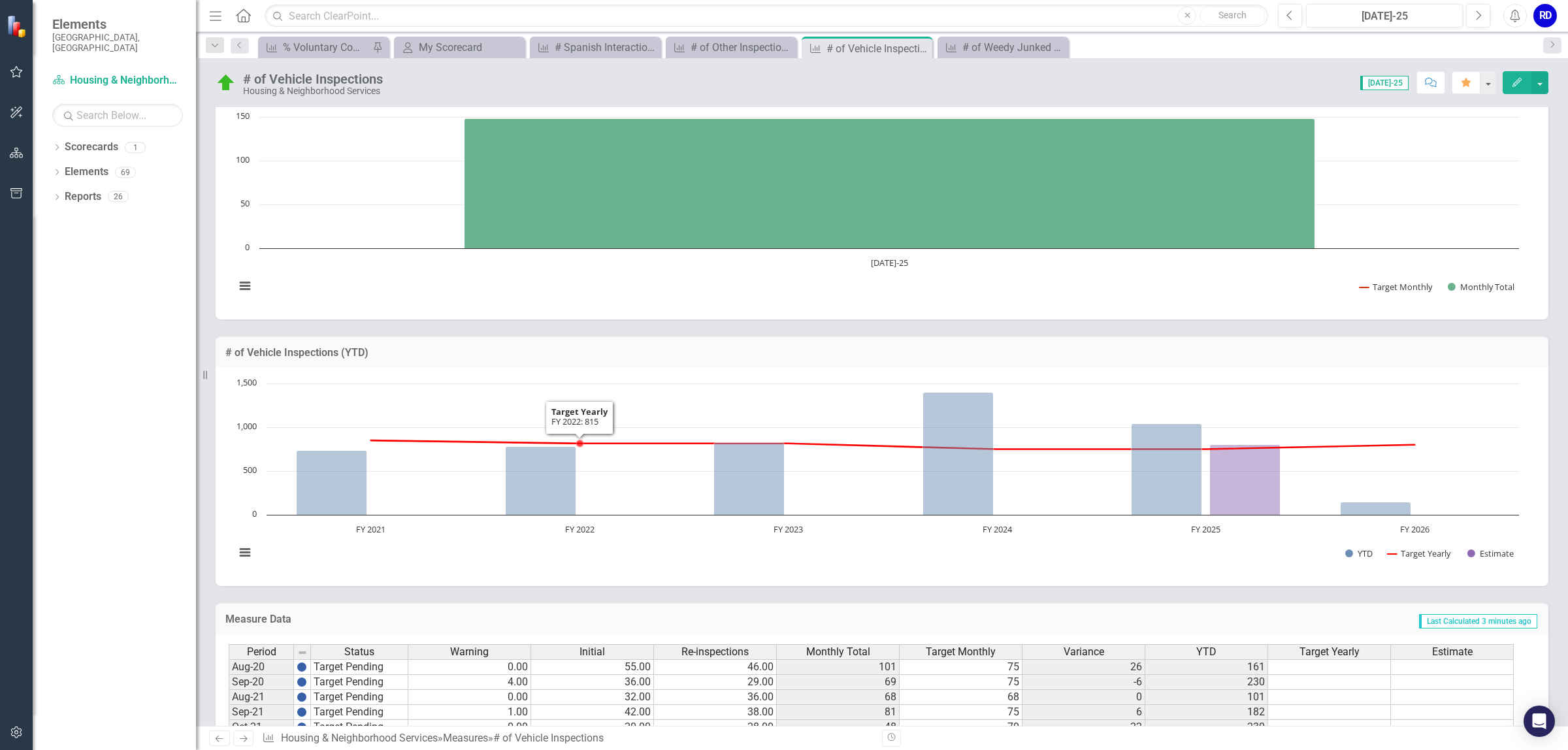
scroll to position [163, 0]
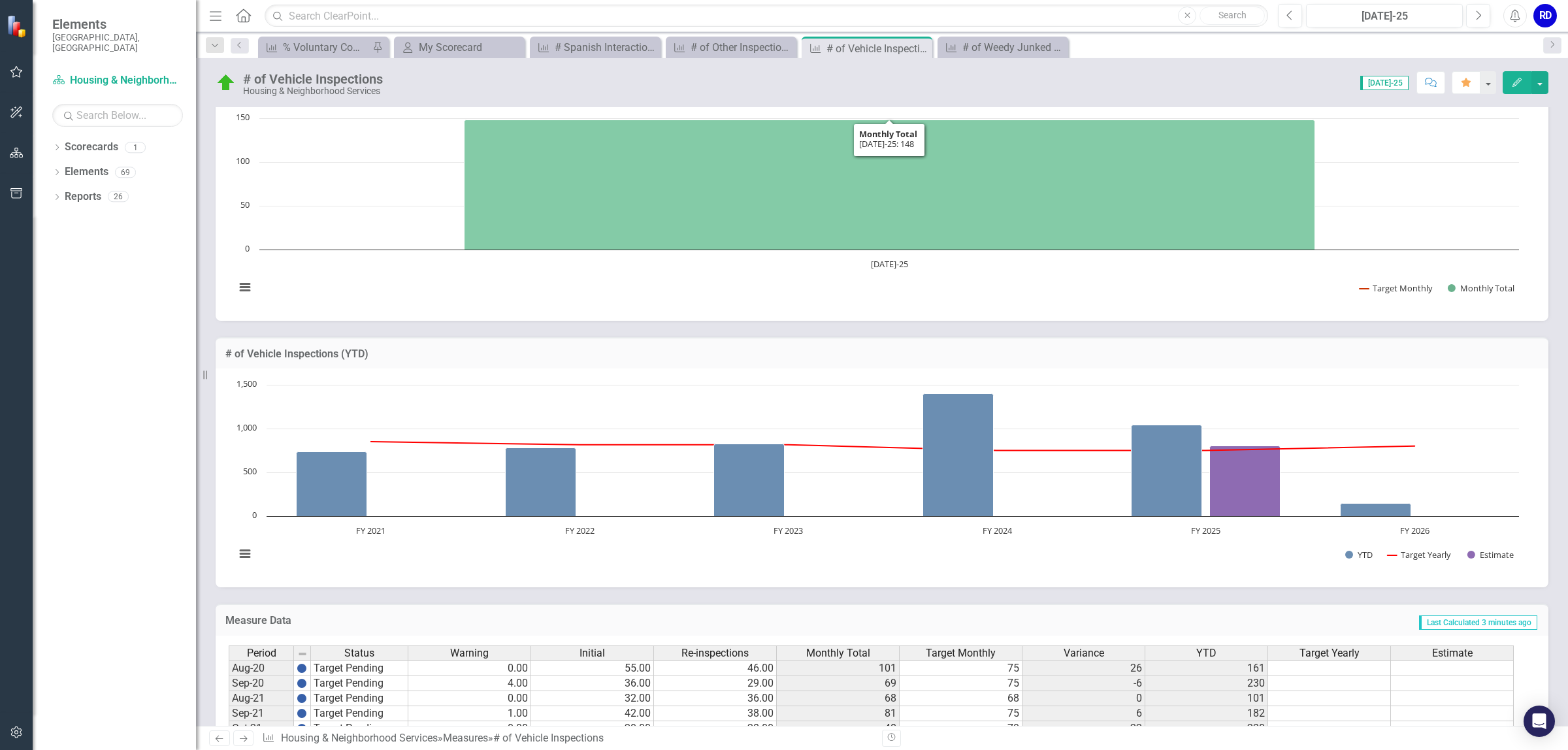
click at [942, 201] on icon "Jul-25, 148. Monthly Total." at bounding box center [889, 184] width 851 height 130
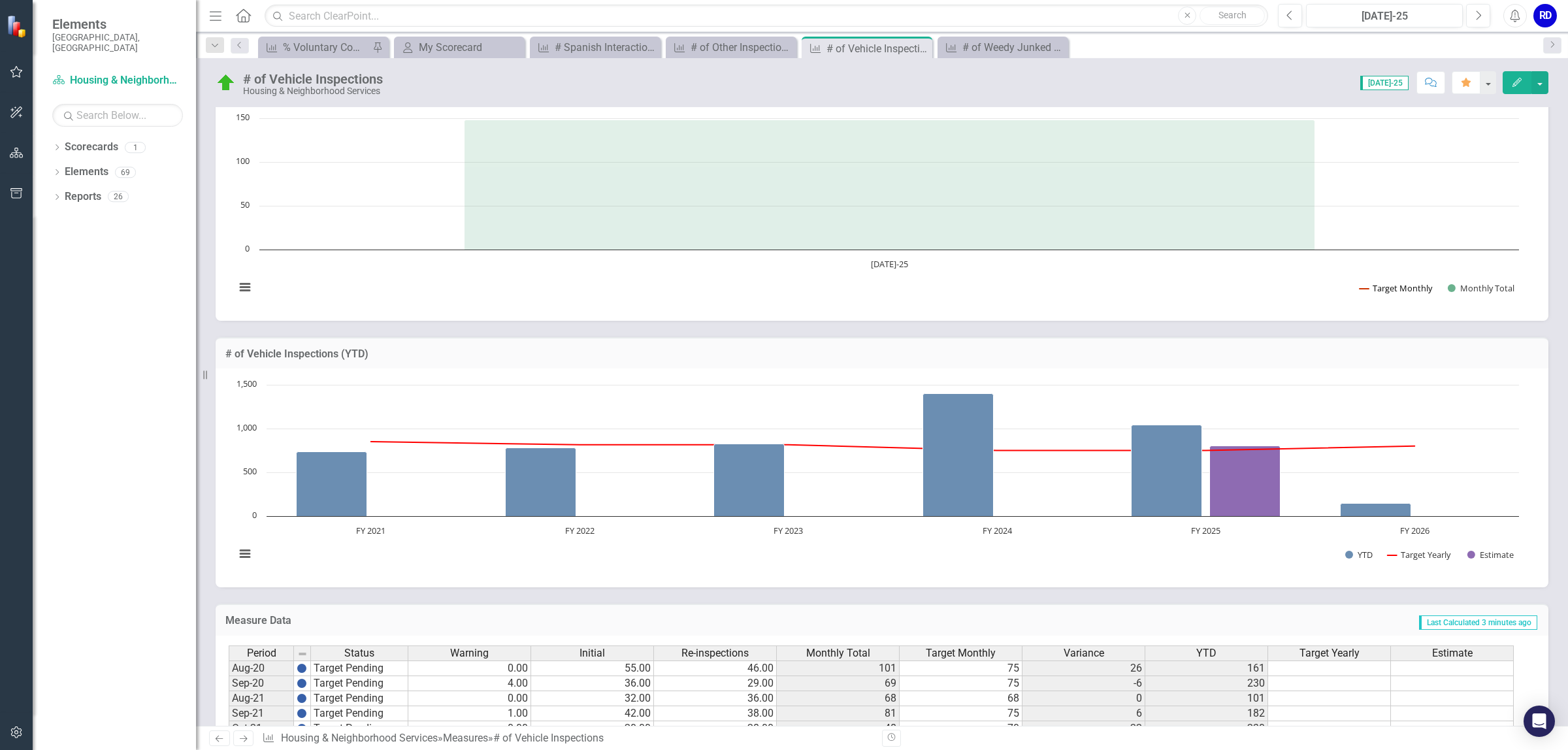
click at [1415, 286] on button "Show Target Monthly" at bounding box center [1396, 288] width 73 height 11
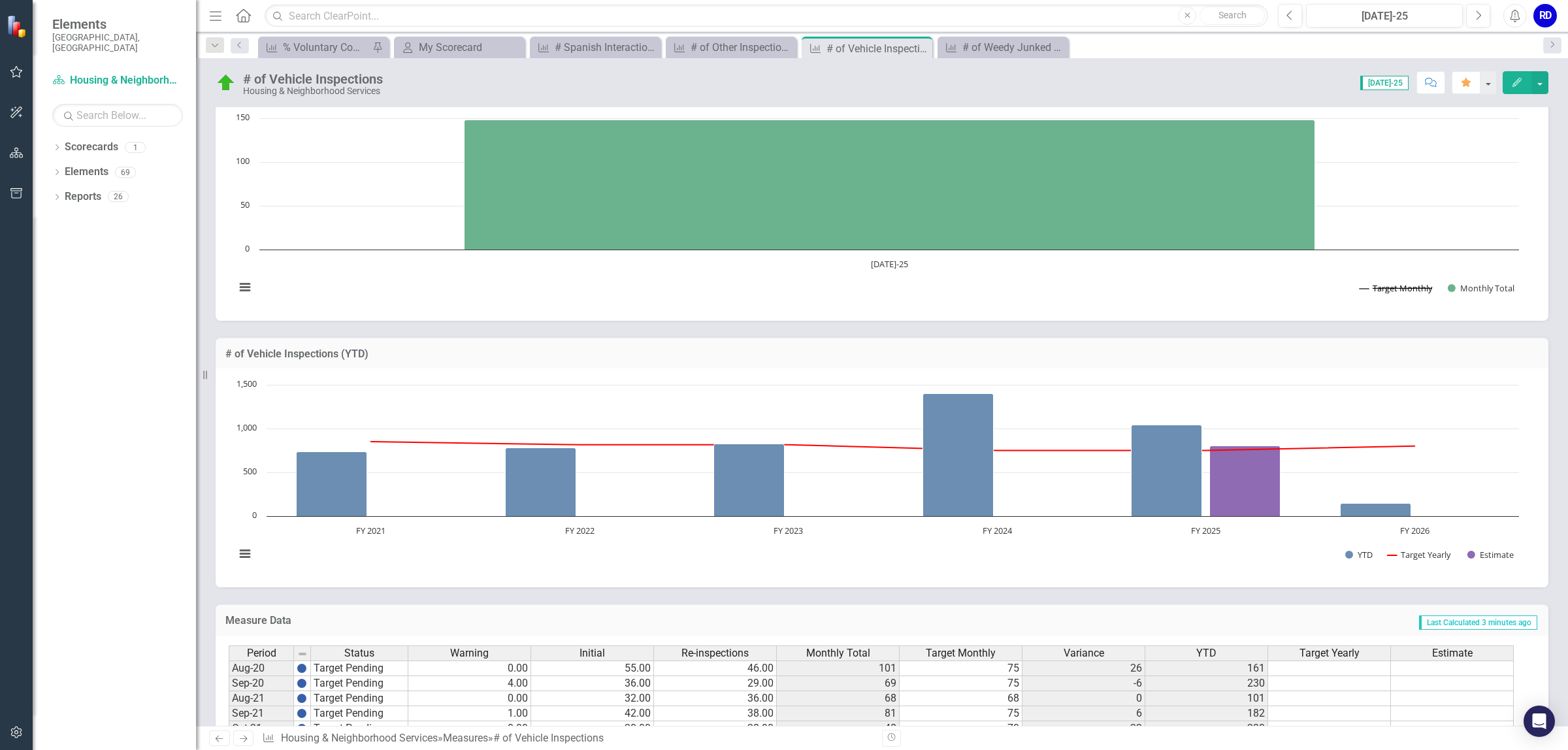
click at [1383, 290] on button "Show Target Monthly" at bounding box center [1396, 288] width 73 height 11
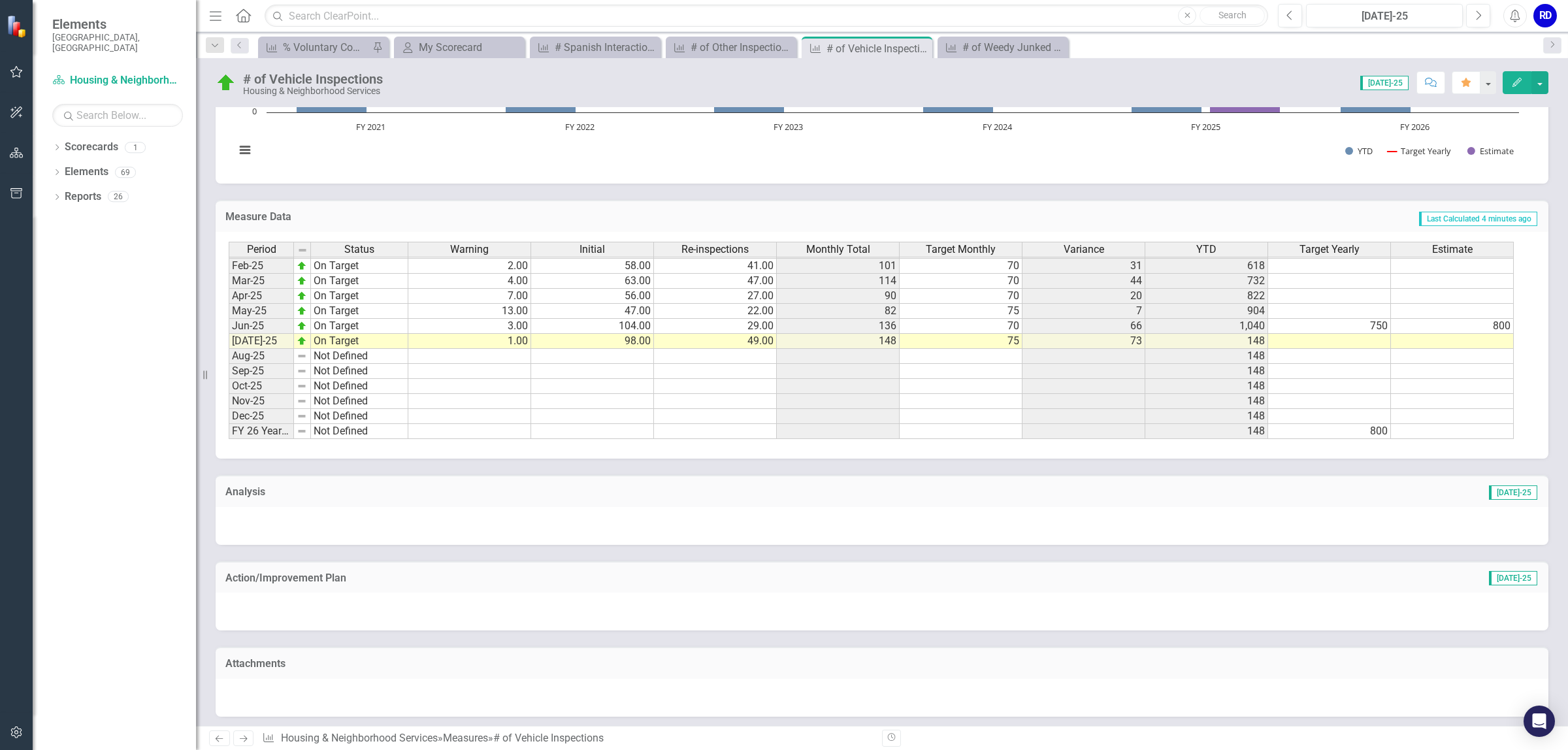
scroll to position [666, 0]
click at [242, 736] on icon "Next" at bounding box center [243, 739] width 11 height 9
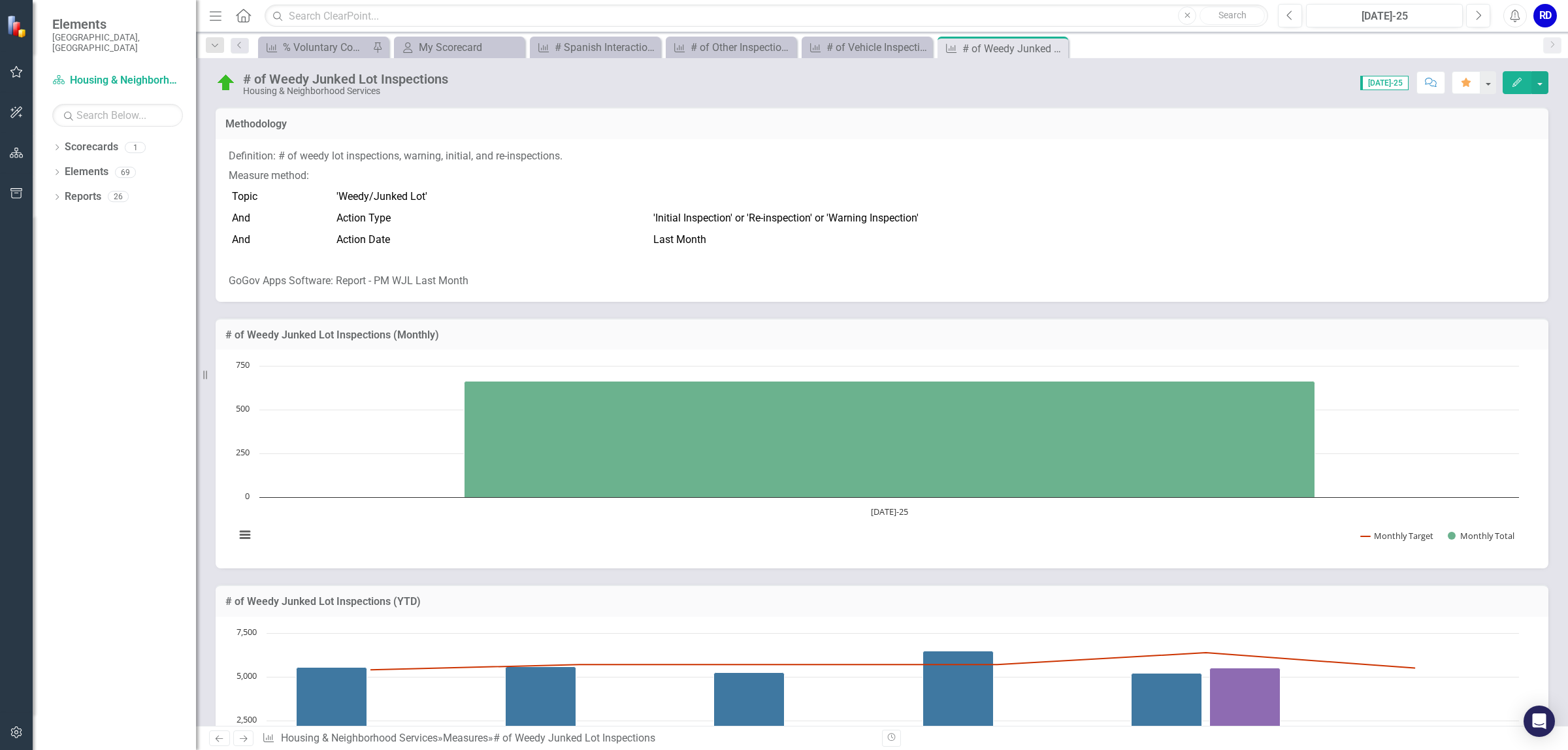
click at [242, 736] on icon "Next" at bounding box center [243, 739] width 11 height 9
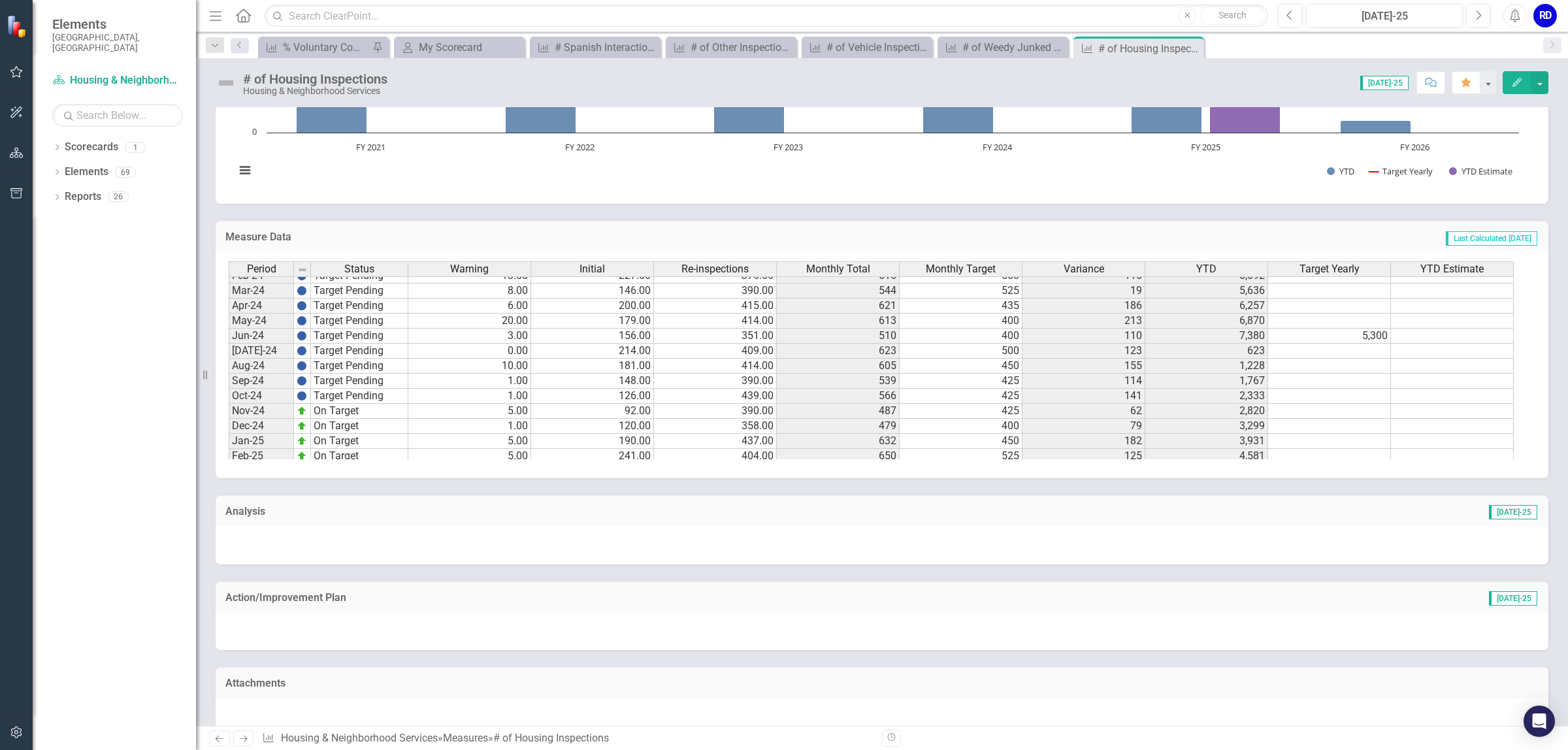
scroll to position [660, 0]
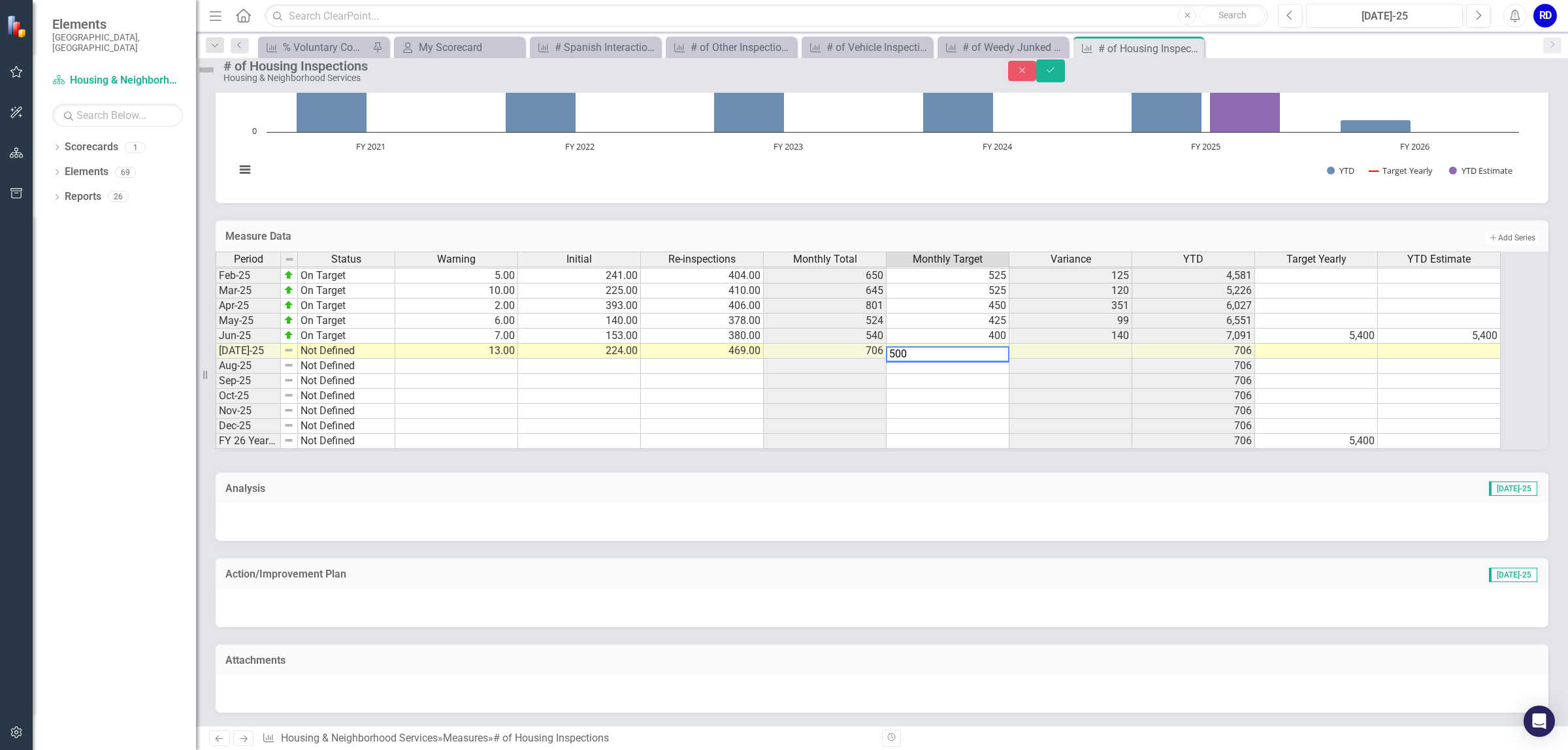
type textarea "500"
click at [217, 76] on img at bounding box center [206, 70] width 21 height 21
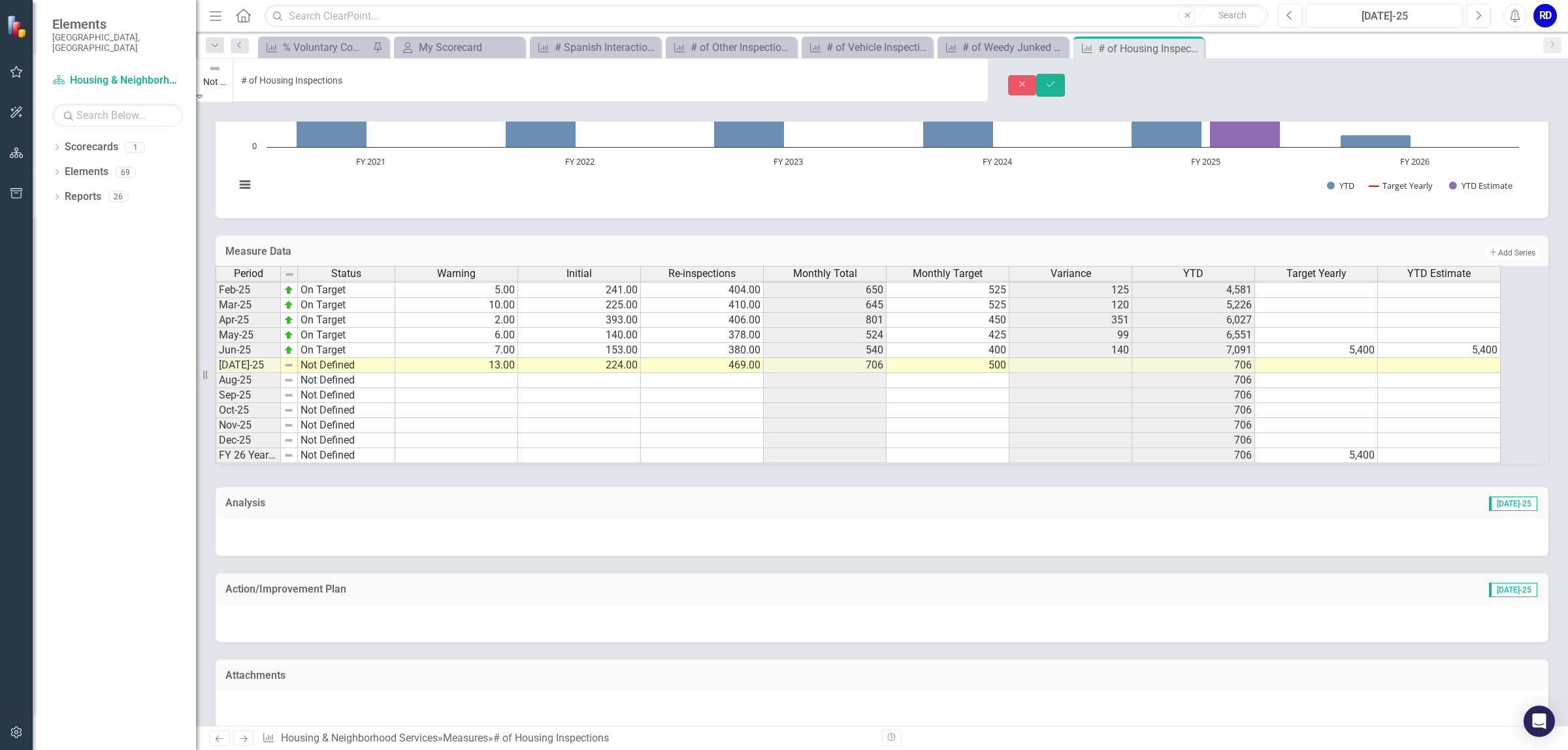
click at [202, 92] on icon "Expand" at bounding box center [199, 96] width 6 height 9
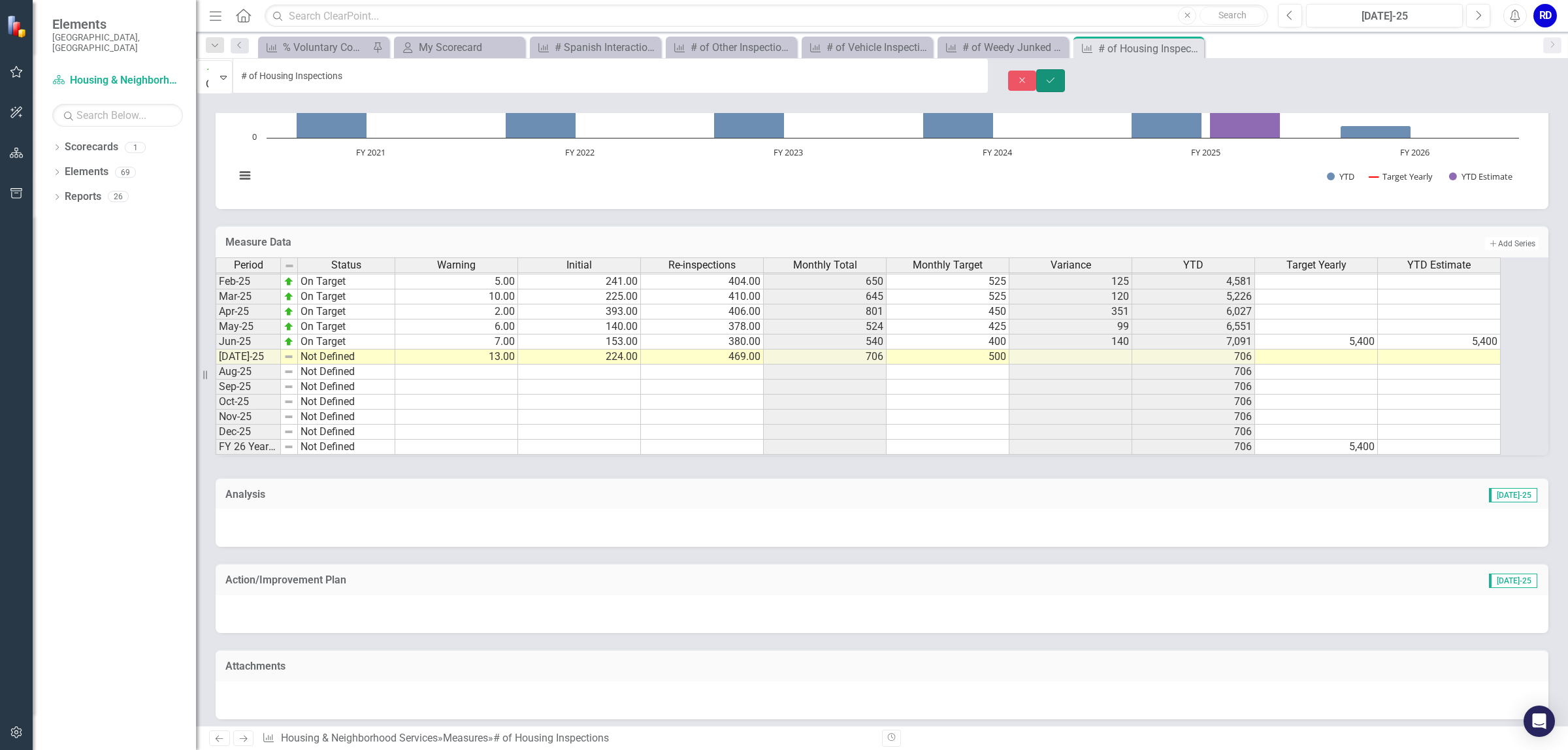
click at [1056, 77] on icon "Save" at bounding box center [1050, 80] width 11 height 9
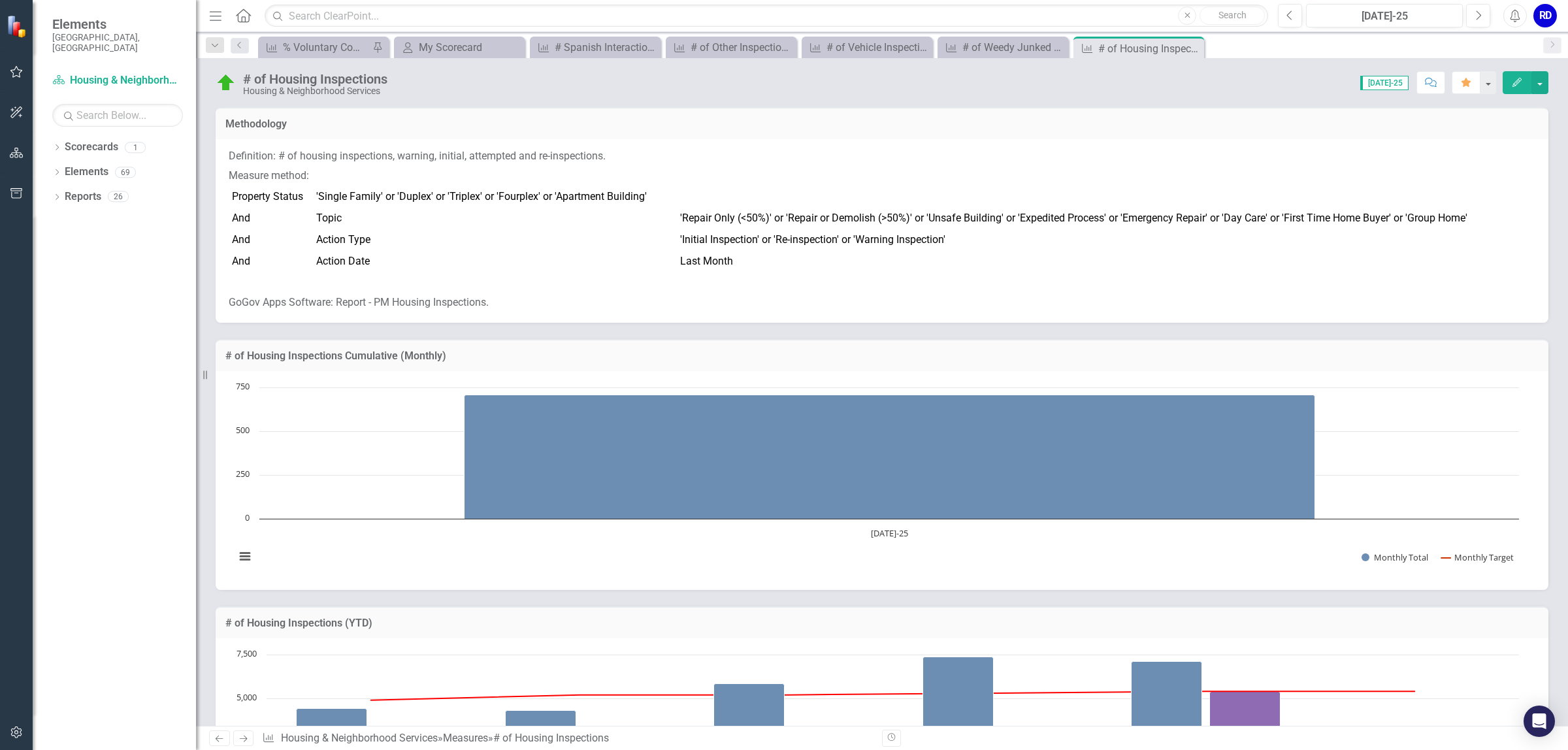
click at [239, 734] on icon "Next" at bounding box center [243, 739] width 11 height 9
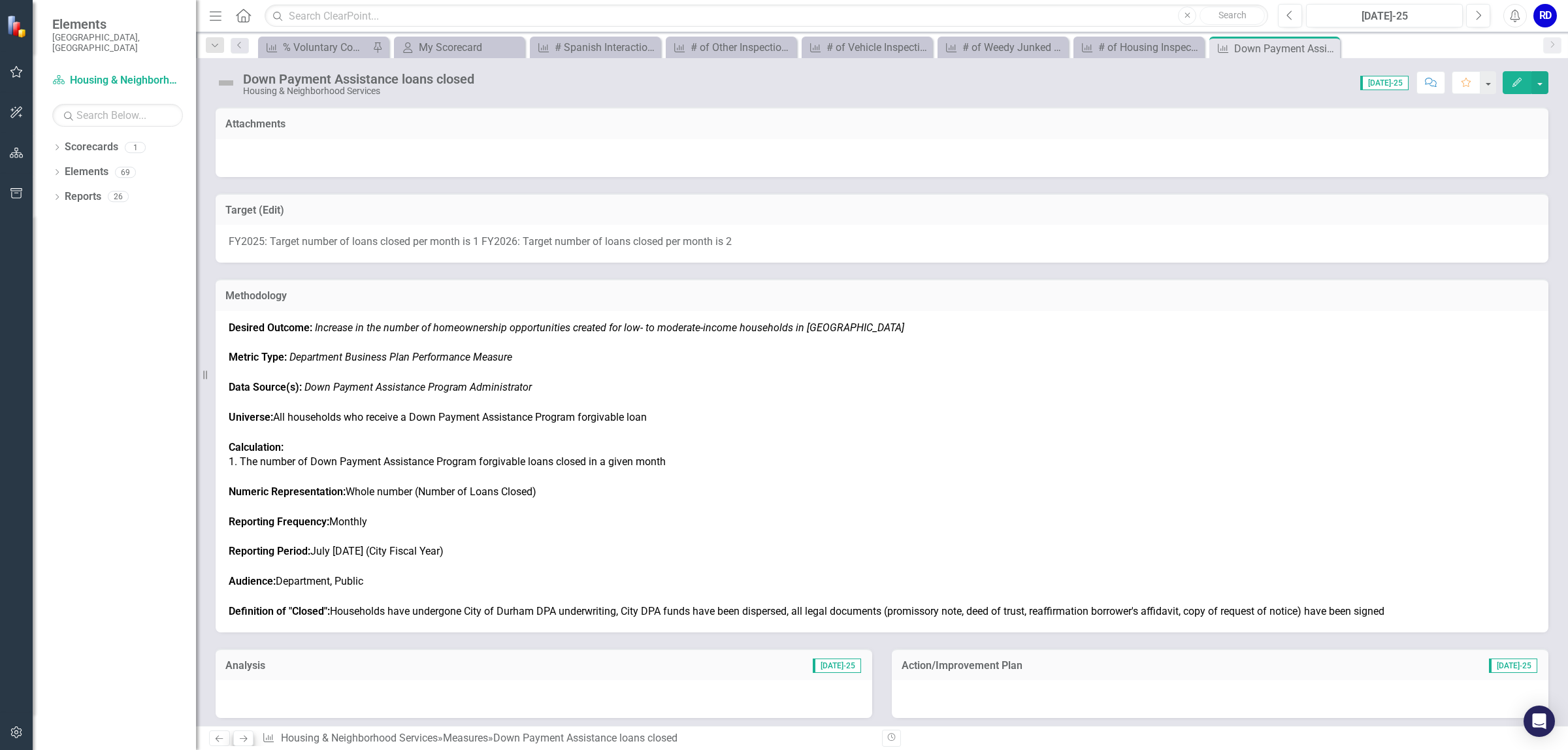
click at [239, 739] on icon "Next" at bounding box center [243, 739] width 11 height 9
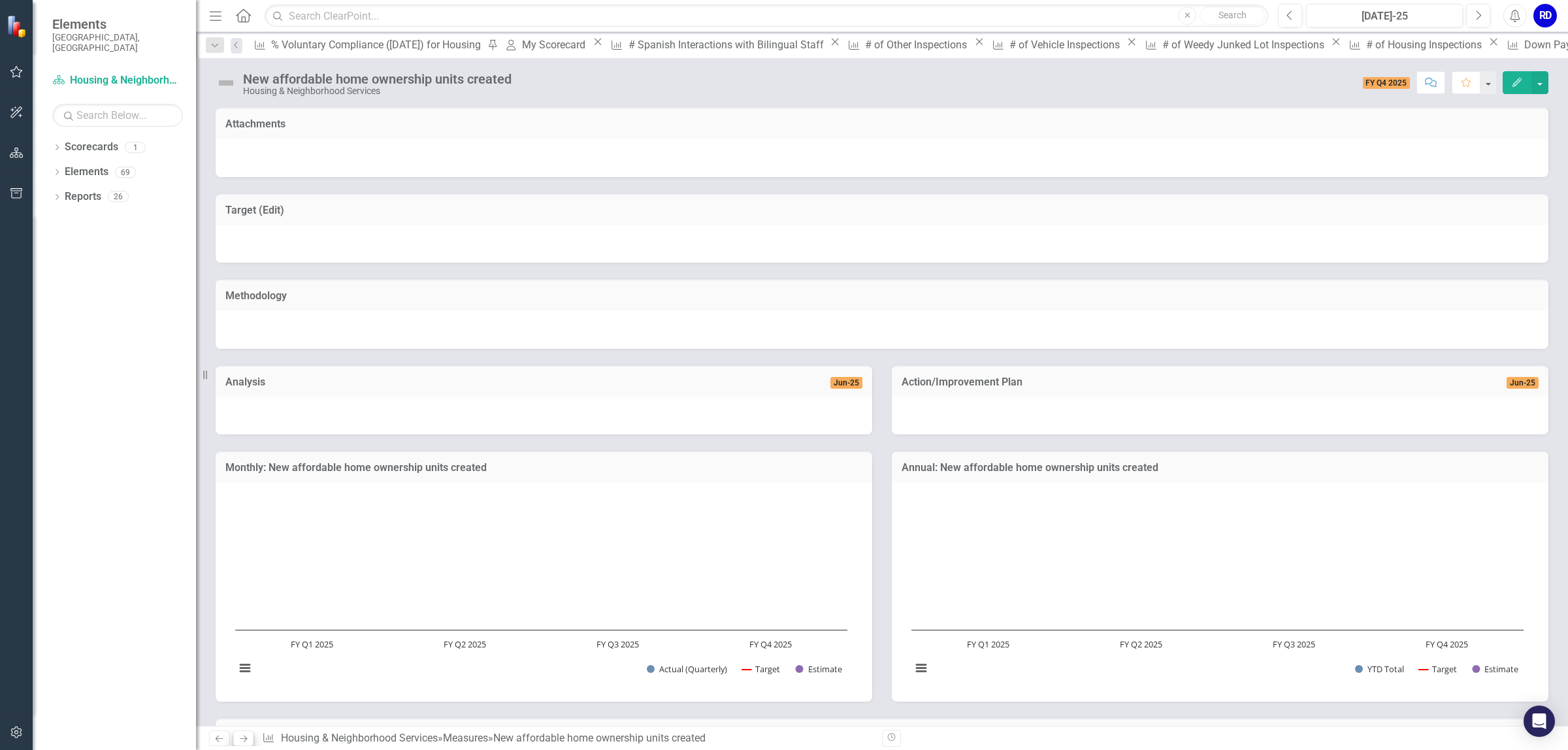
click at [245, 743] on link "Next" at bounding box center [244, 739] width 21 height 16
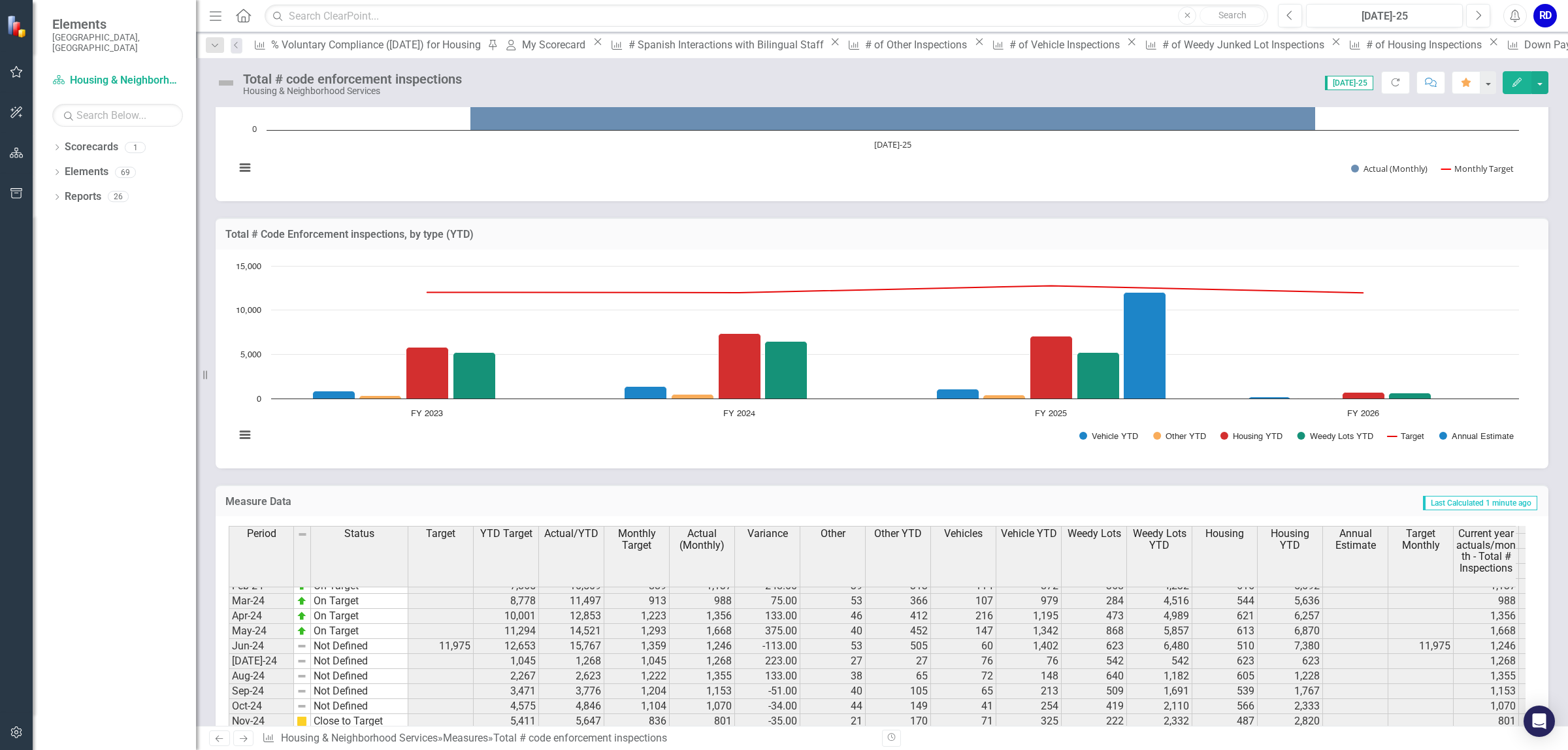
scroll to position [665, 0]
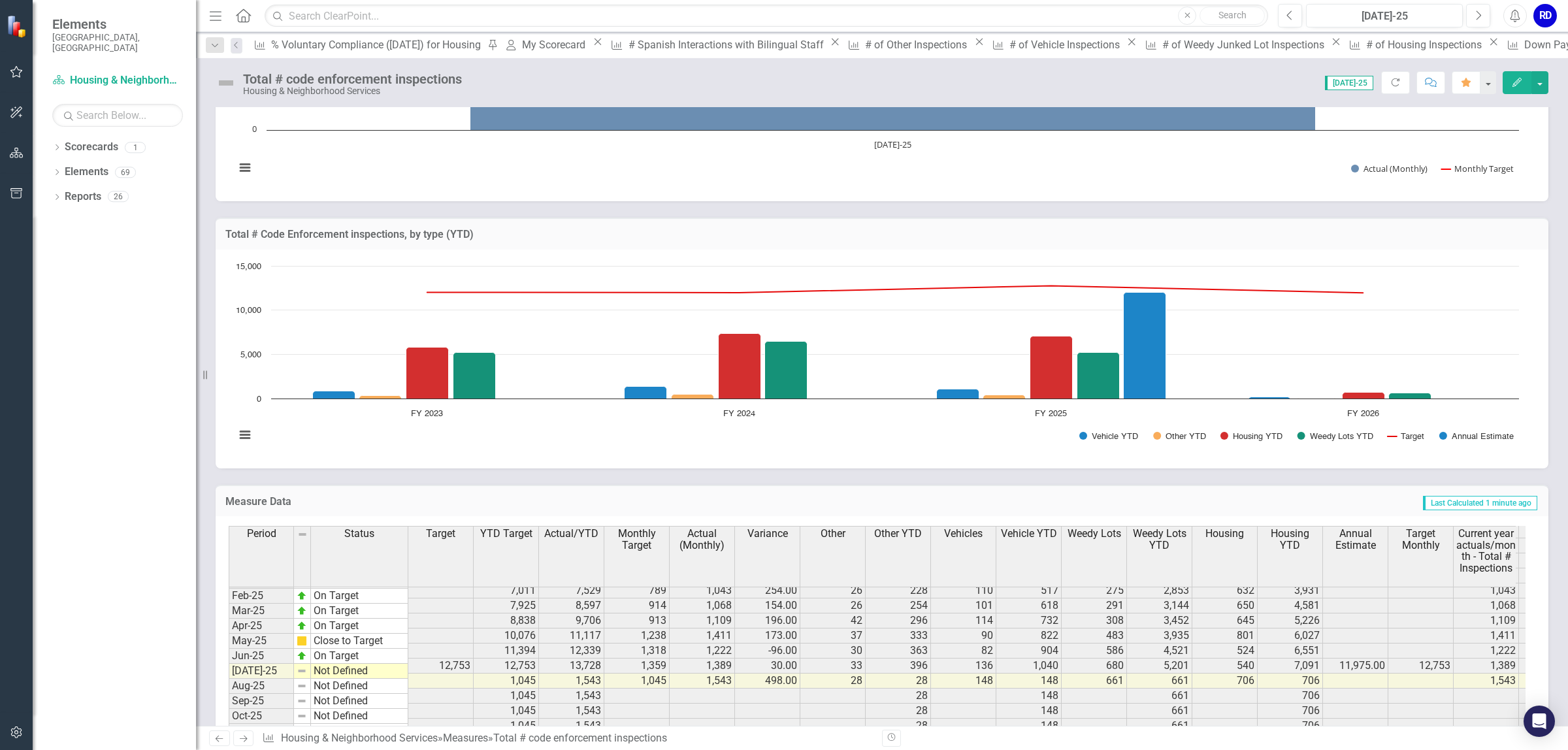
click at [225, 83] on img at bounding box center [226, 83] width 21 height 21
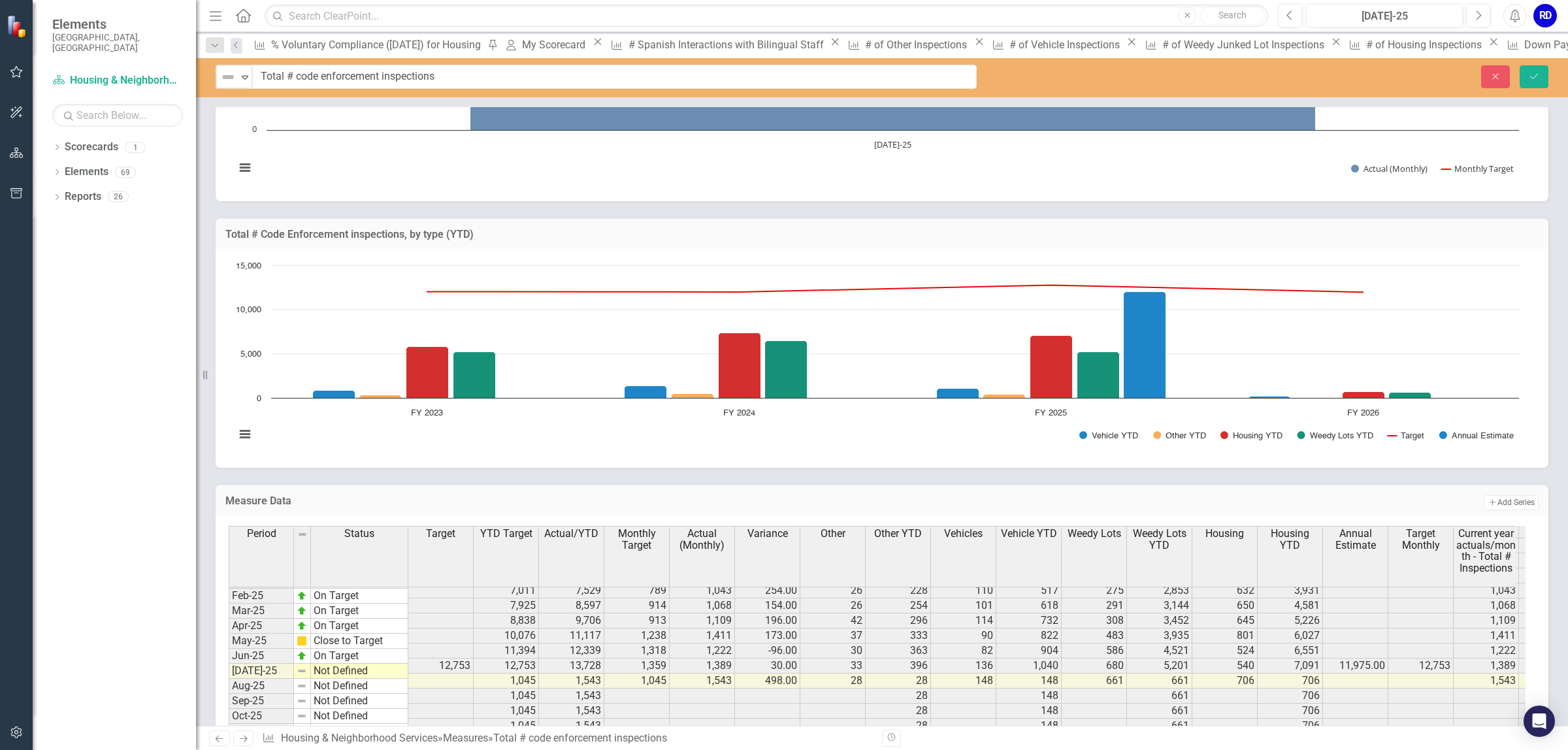
scroll to position [660, 0]
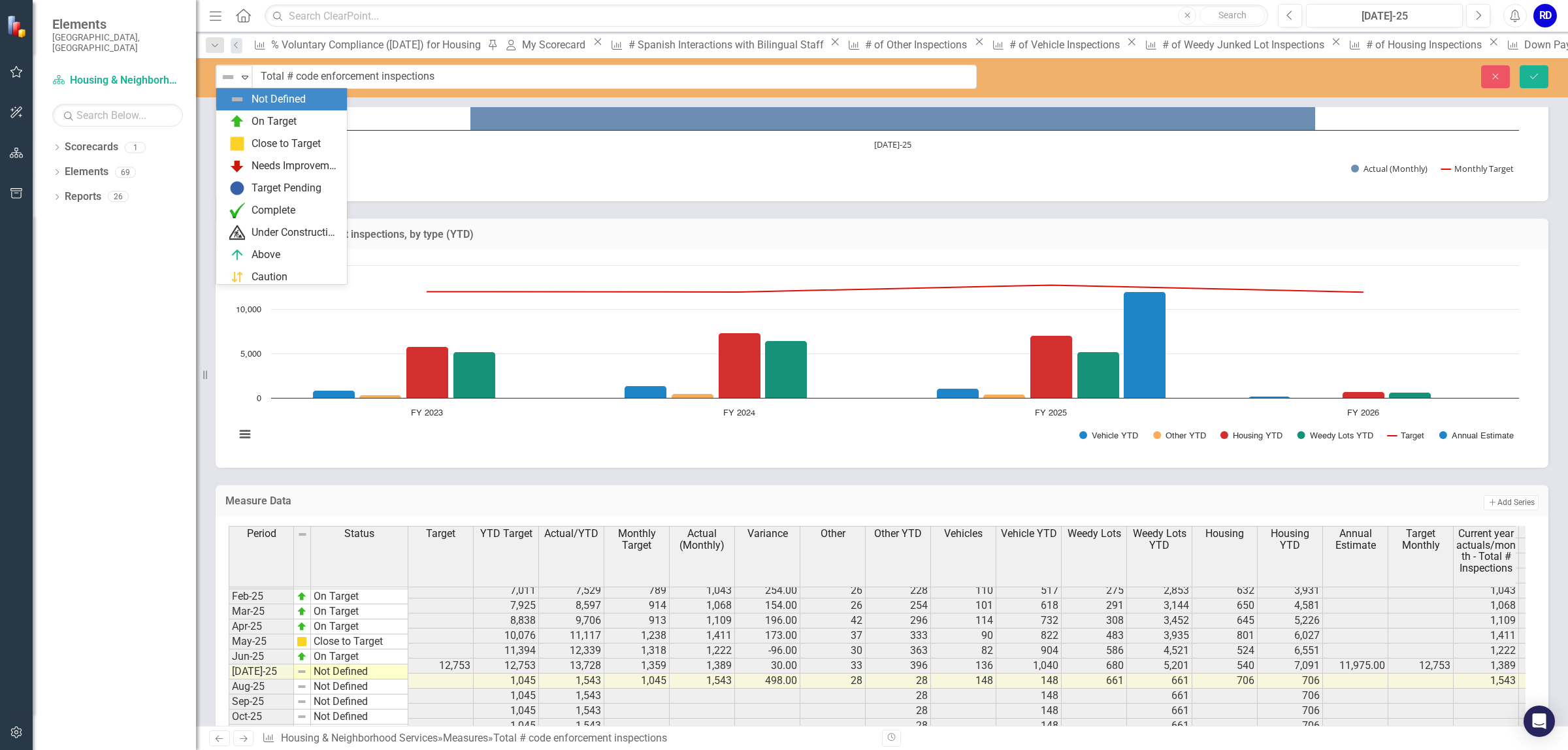
click at [225, 83] on img at bounding box center [228, 77] width 16 height 16
click at [255, 125] on div "On Target" at bounding box center [274, 122] width 45 height 15
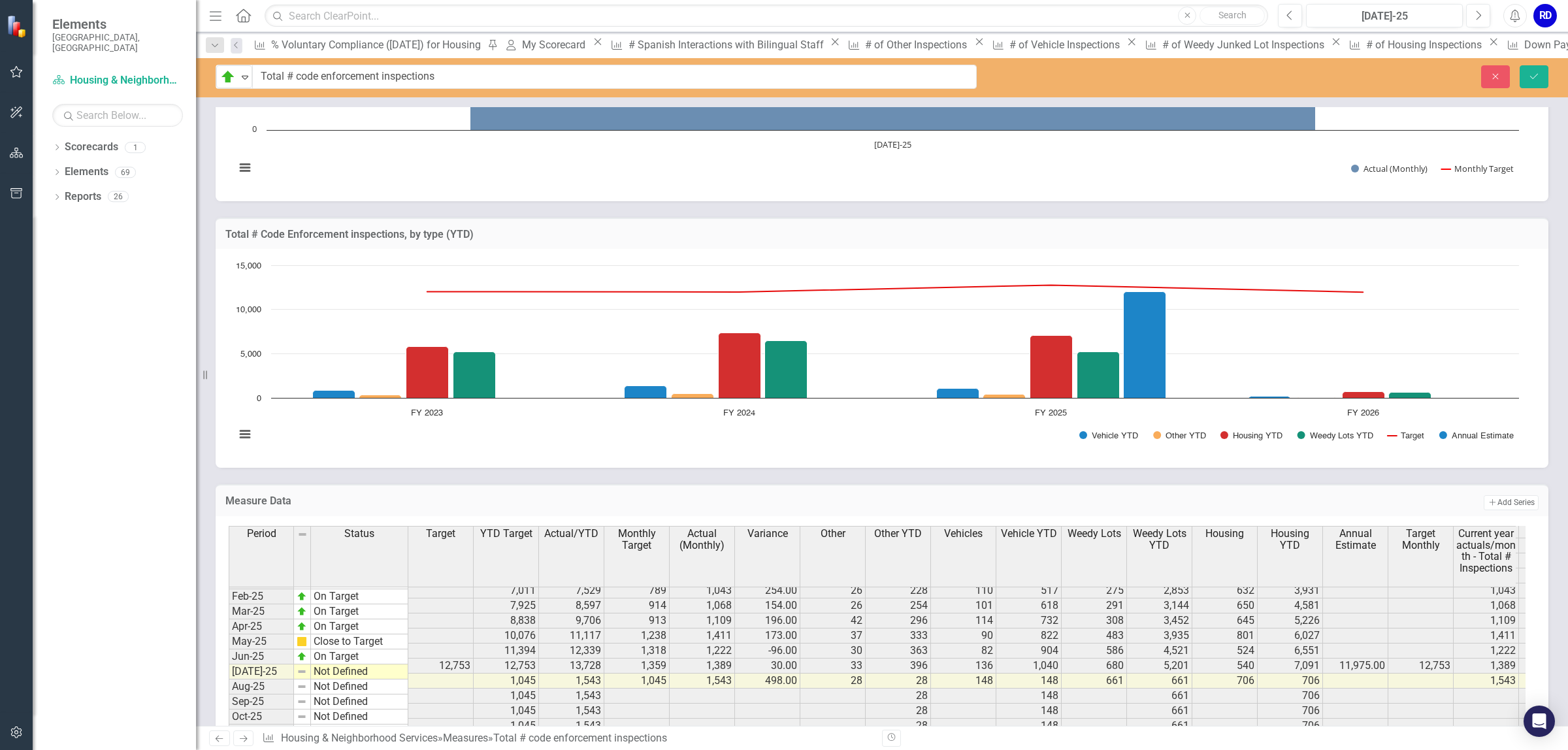
click at [236, 733] on link "Next" at bounding box center [244, 739] width 21 height 16
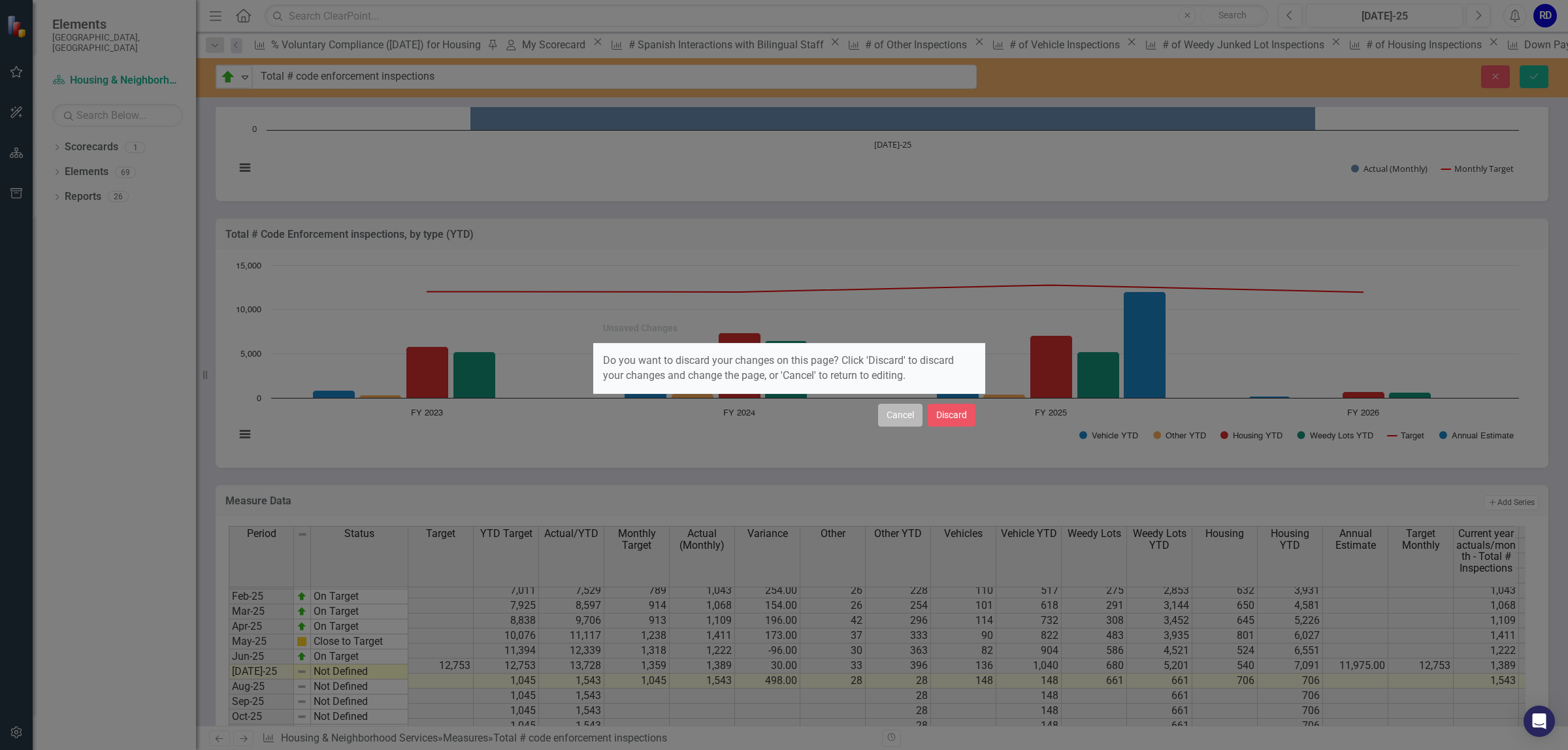
click at [881, 419] on button "Cancel" at bounding box center [900, 416] width 44 height 23
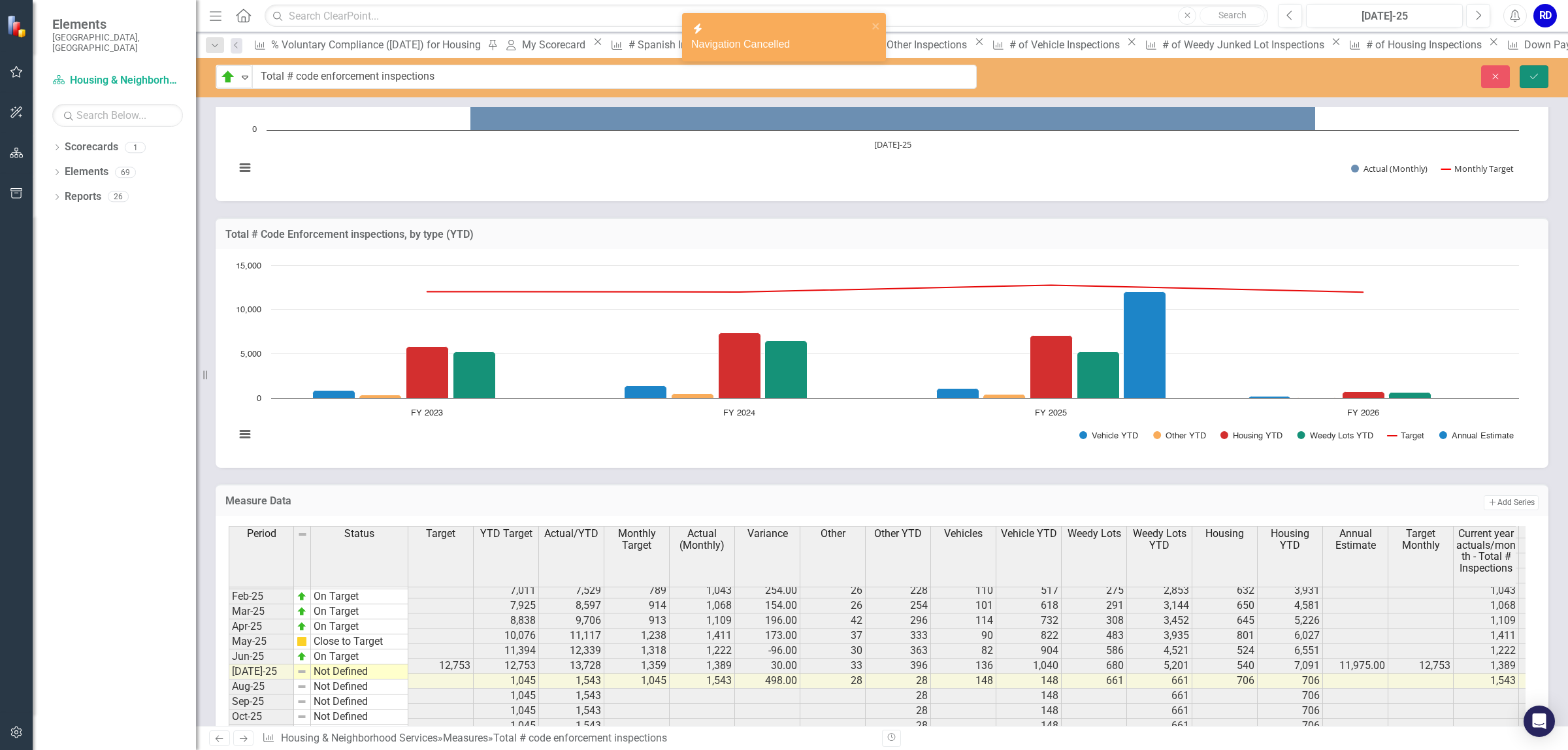
click at [1526, 80] on button "Save" at bounding box center [1534, 77] width 29 height 23
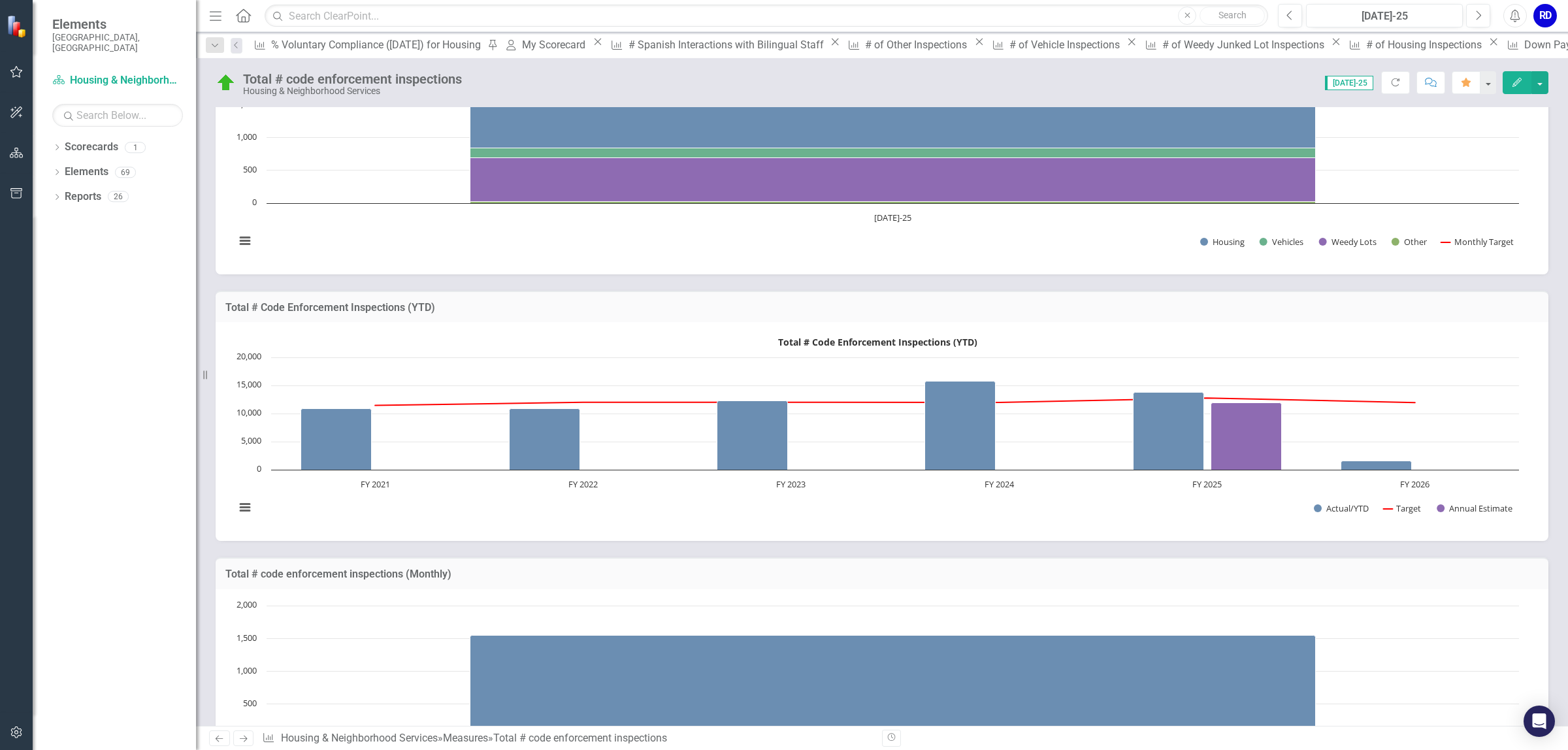
scroll to position [0, 0]
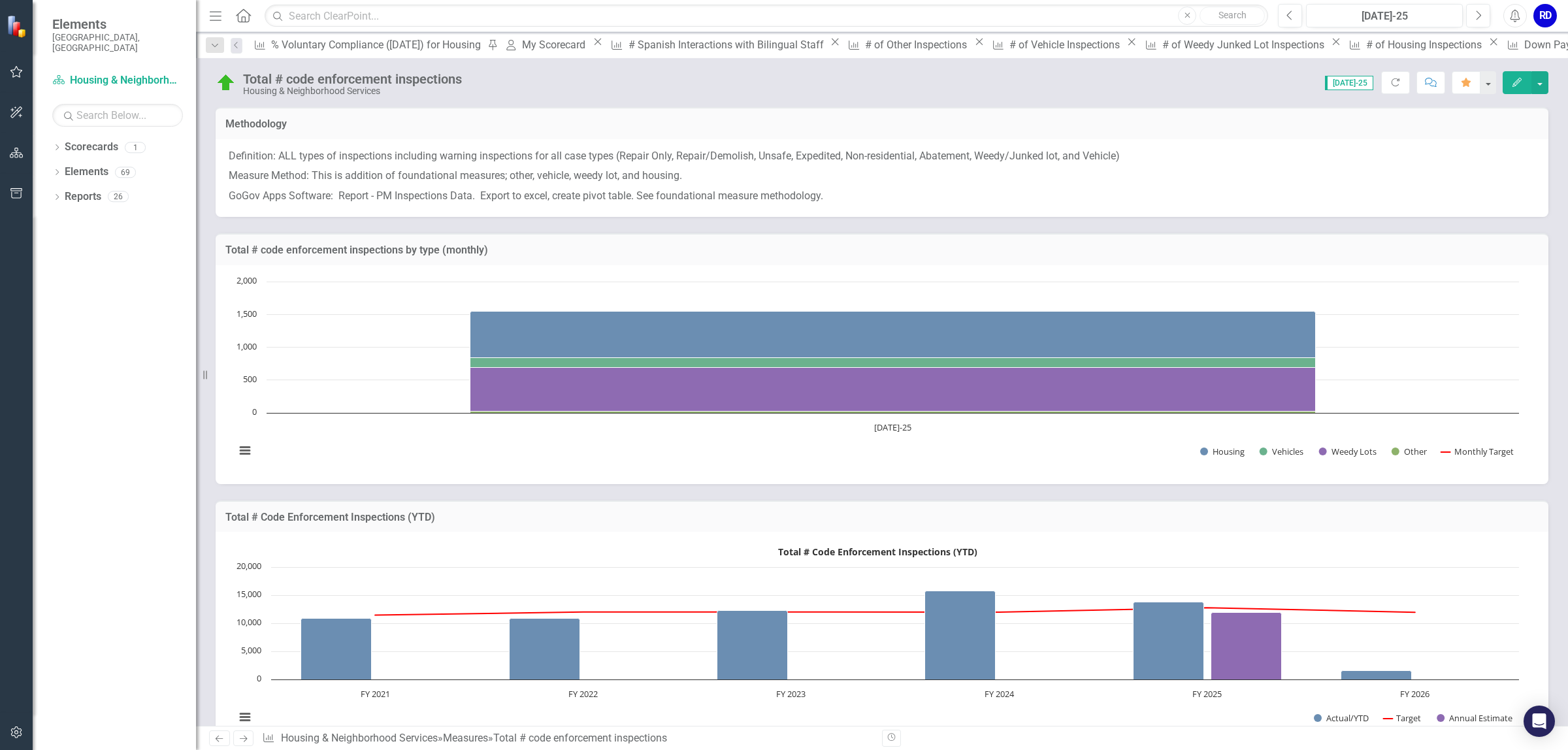
click at [244, 736] on icon "Next" at bounding box center [243, 739] width 11 height 9
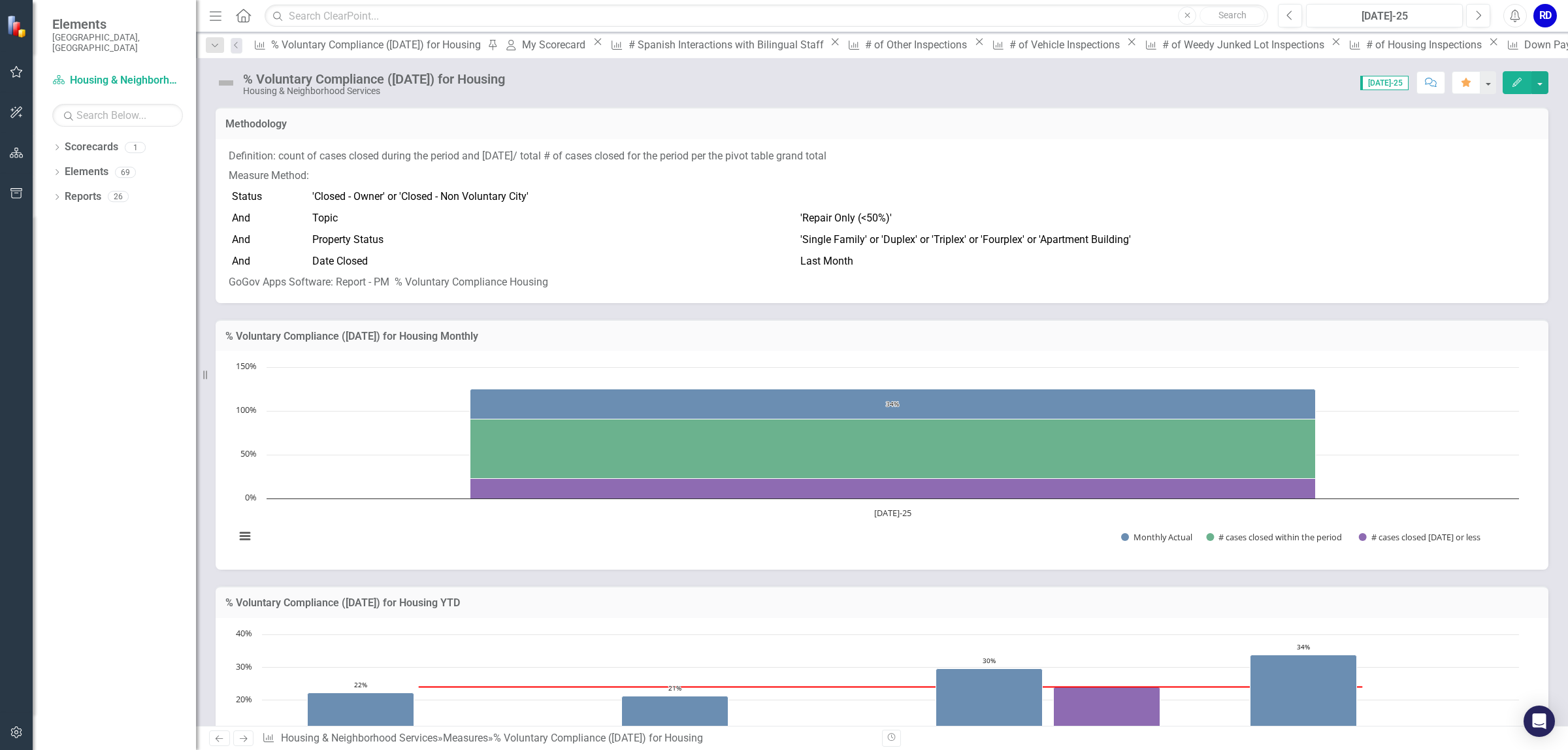
click at [244, 739] on icon "Next" at bounding box center [243, 739] width 11 height 9
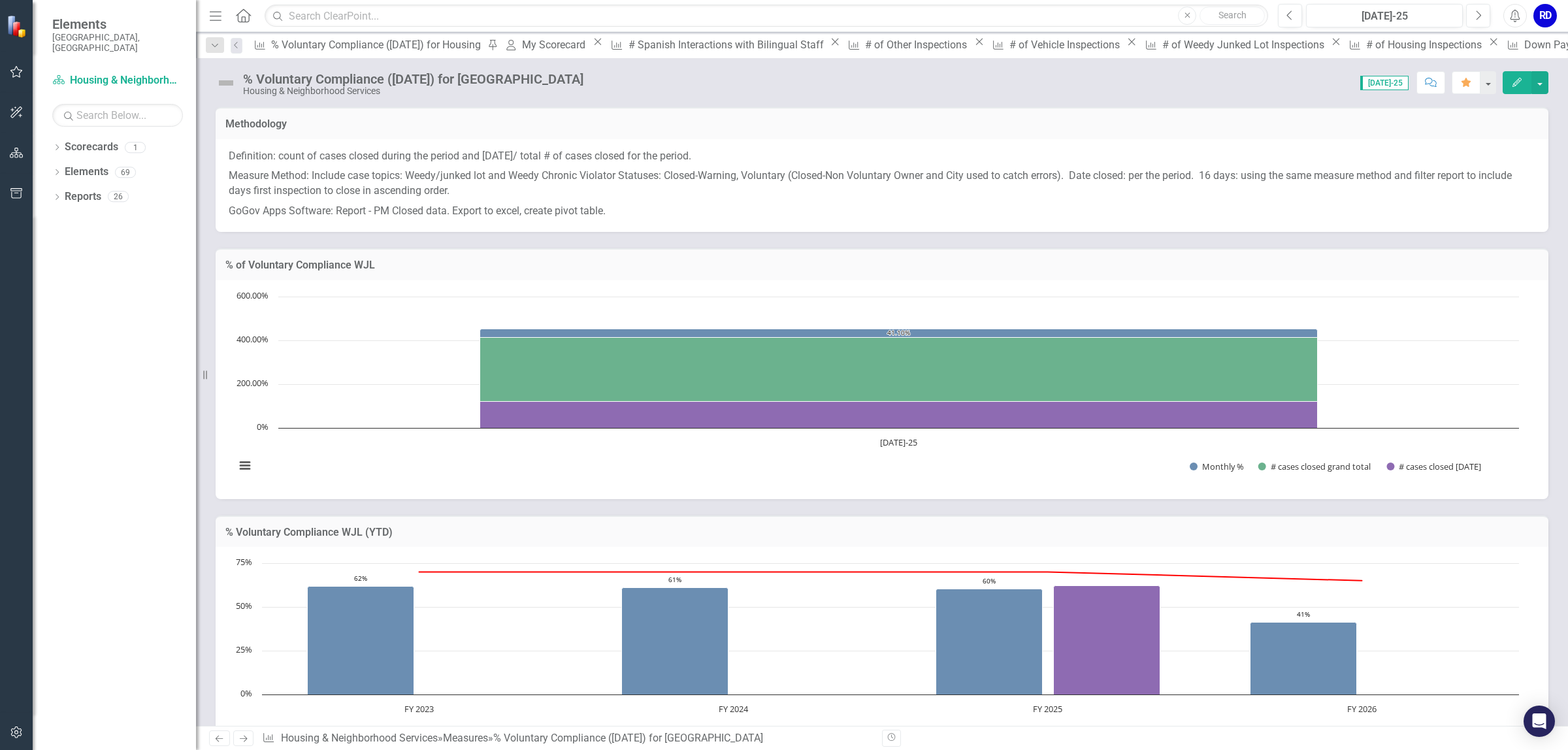
click at [242, 739] on icon "Next" at bounding box center [243, 739] width 11 height 9
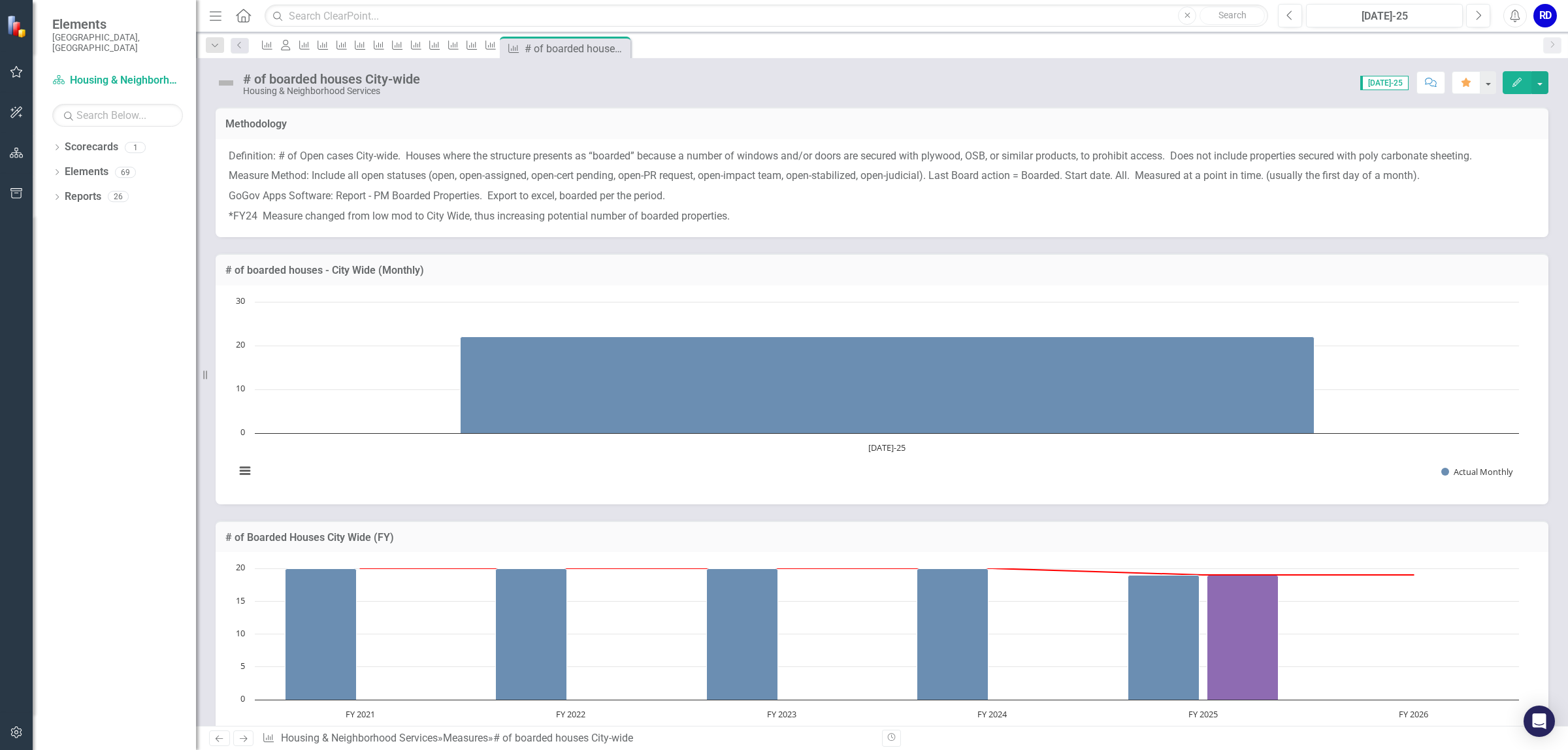
click at [240, 735] on icon "Next" at bounding box center [243, 739] width 11 height 9
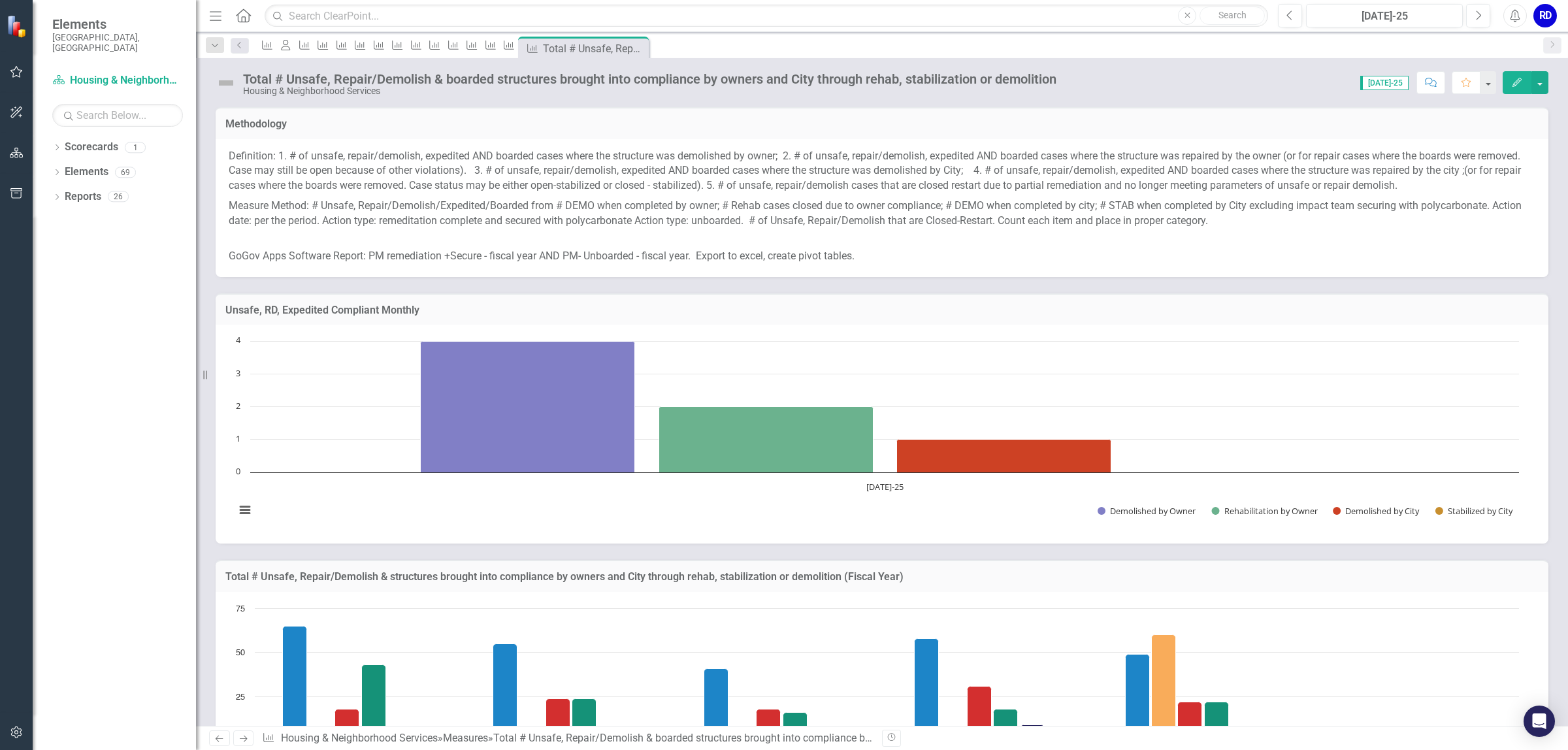
click at [242, 741] on icon "Next" at bounding box center [243, 739] width 11 height 9
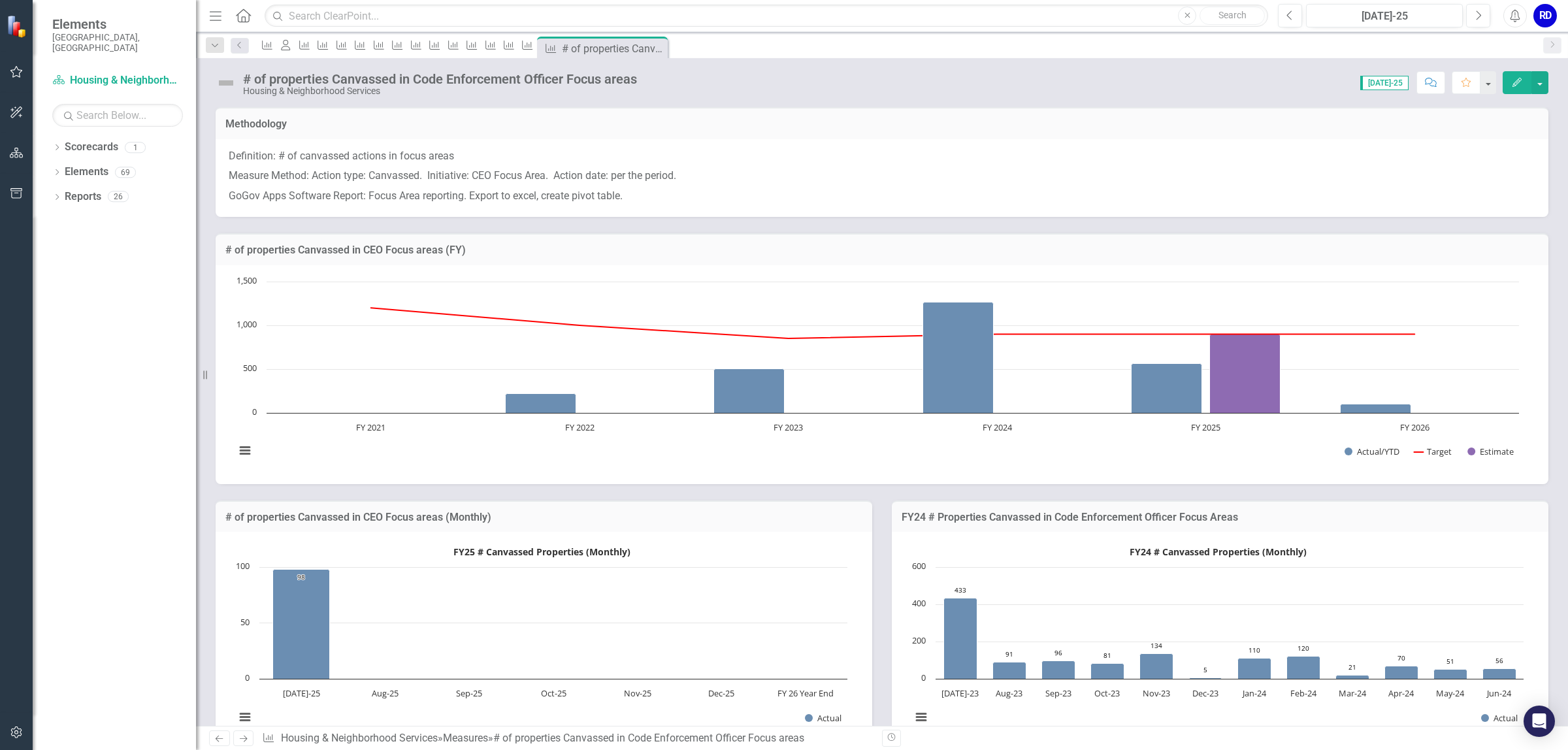
click at [242, 741] on icon "Next" at bounding box center [243, 739] width 11 height 9
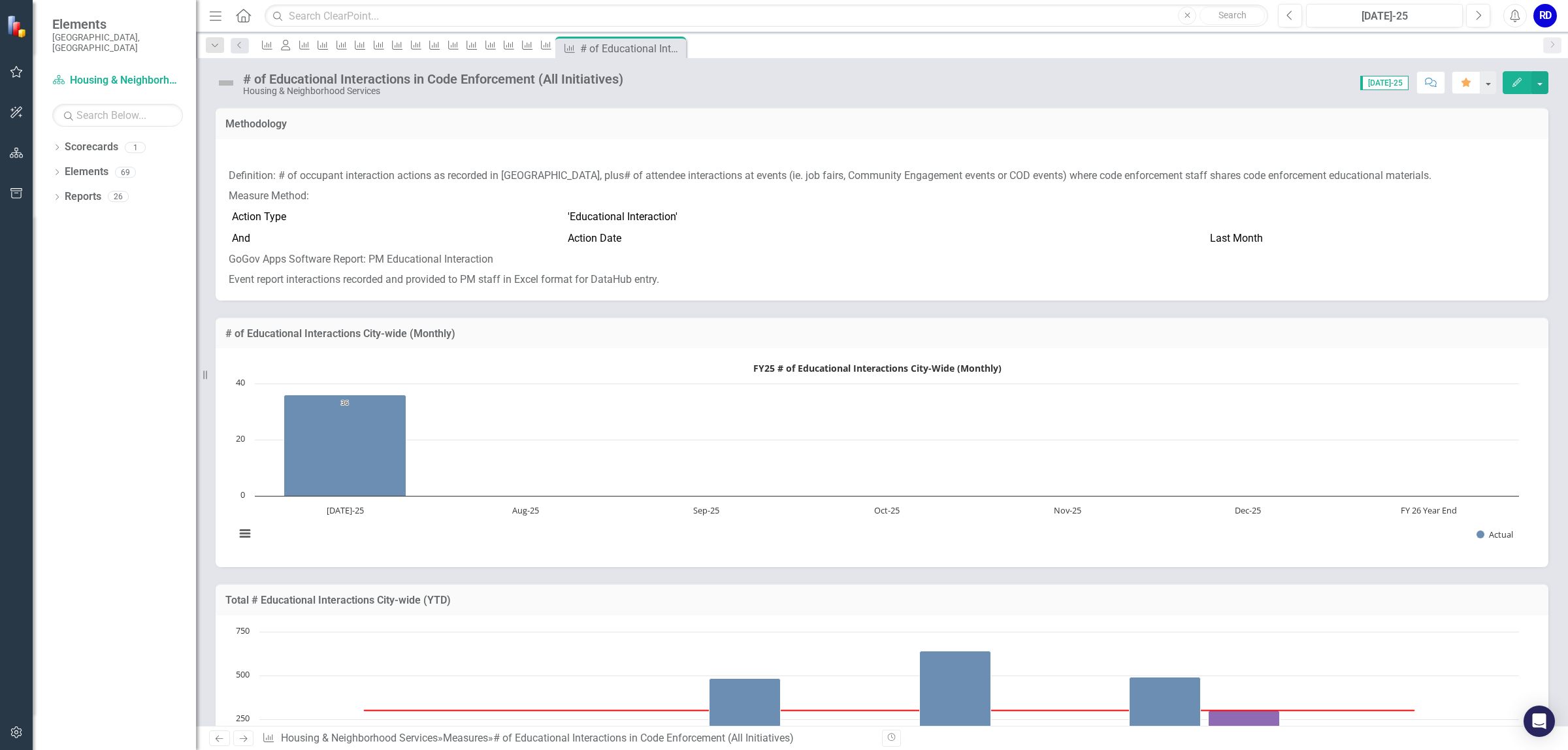
click at [240, 739] on icon "Next" at bounding box center [243, 739] width 11 height 9
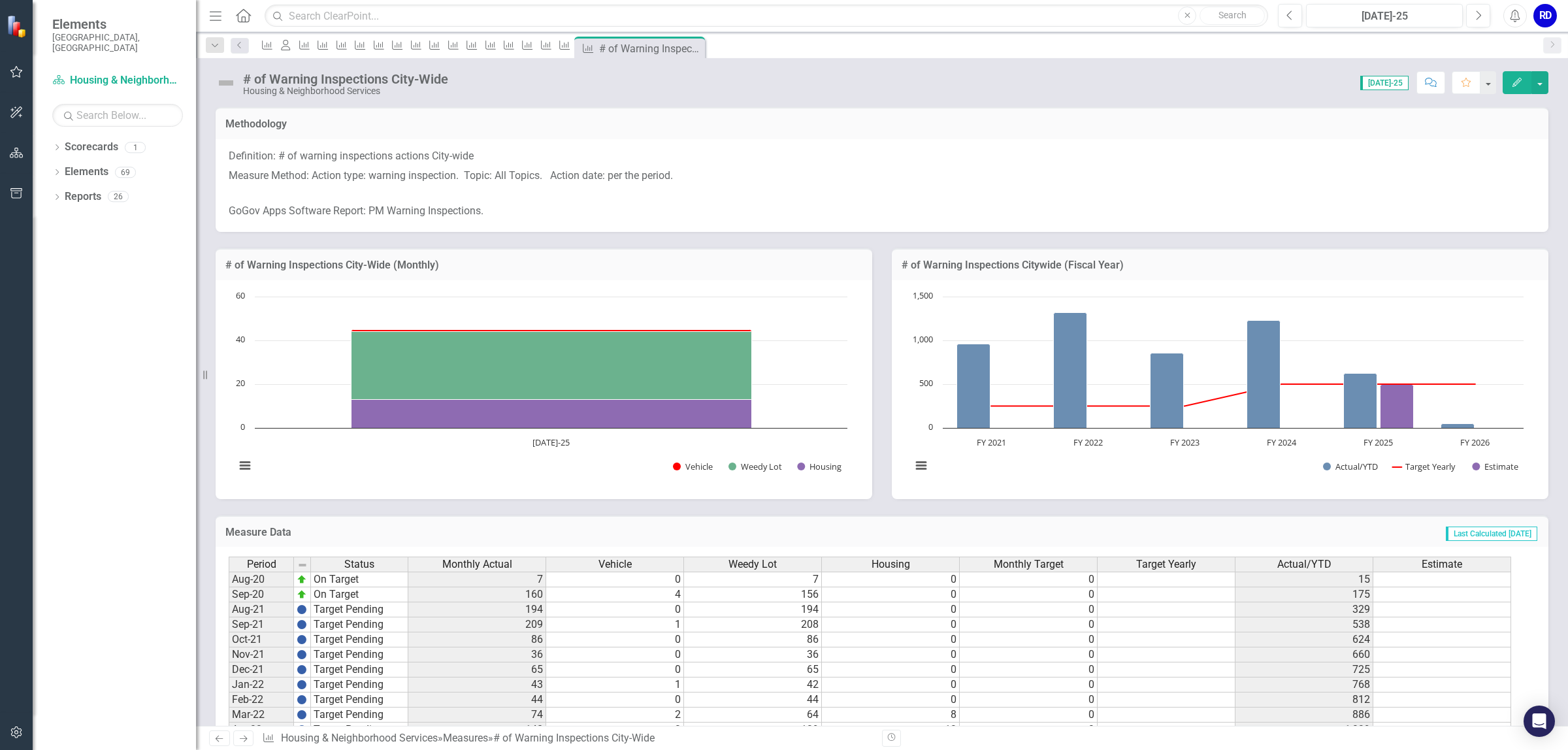
click at [238, 739] on icon "Next" at bounding box center [243, 739] width 11 height 9
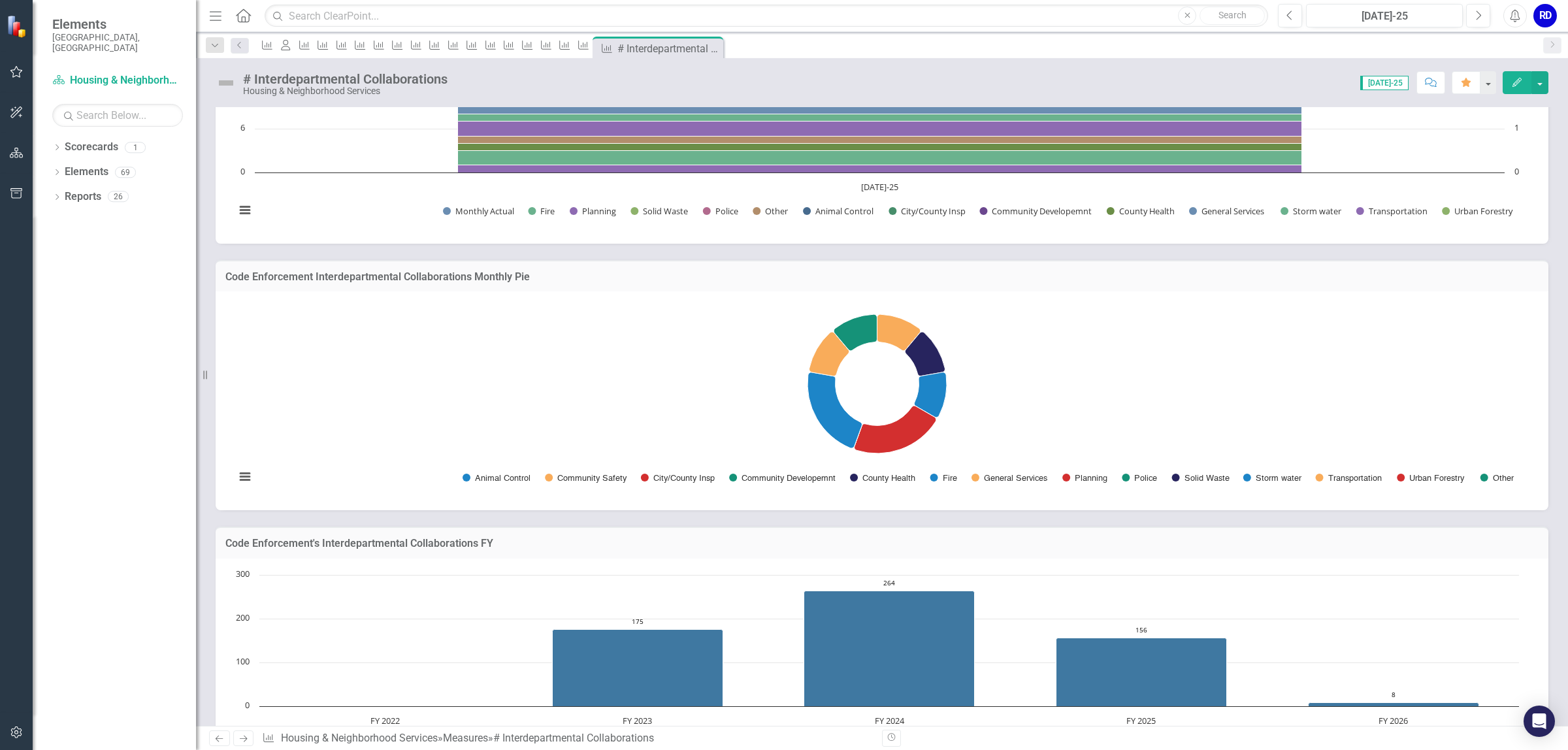
scroll to position [245, 0]
